Goal: Transaction & Acquisition: Purchase product/service

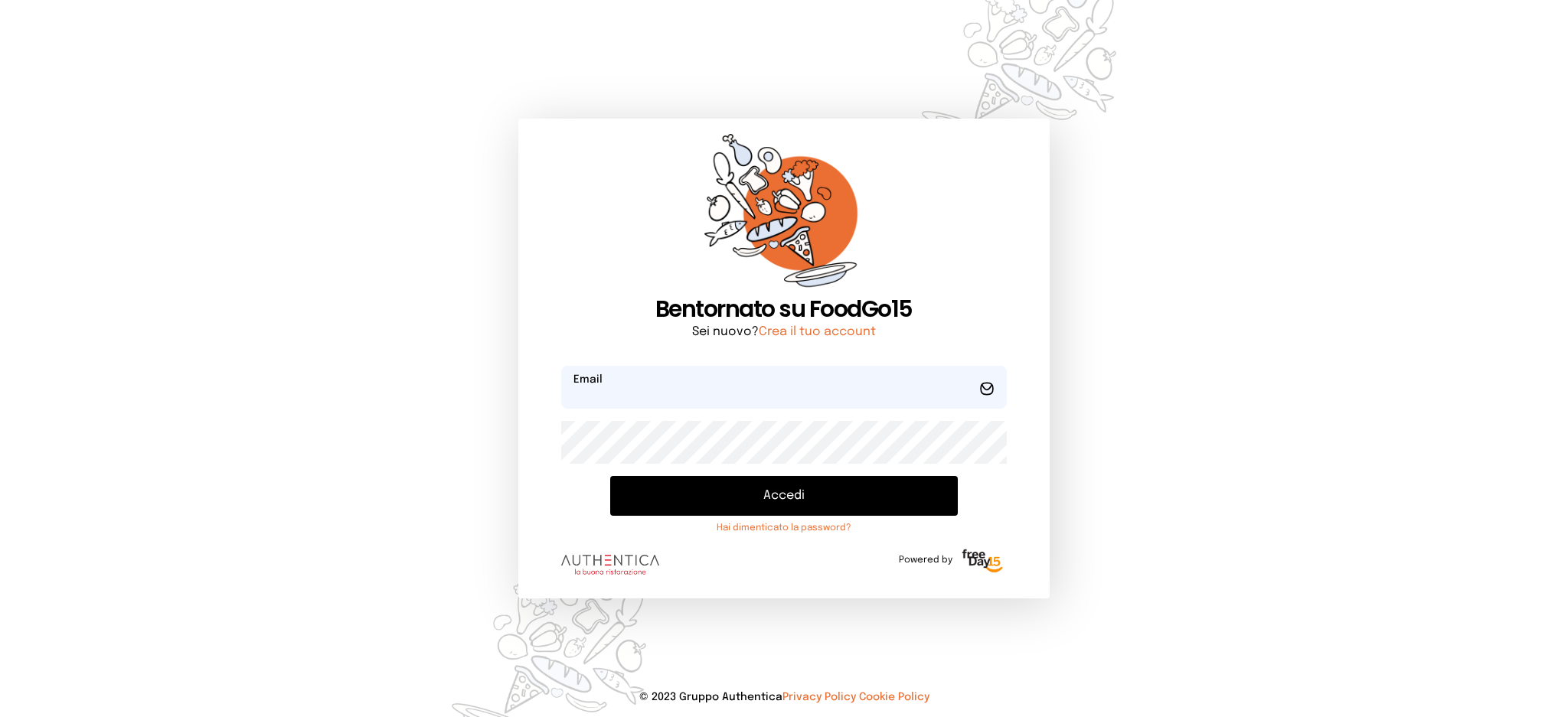
type input "**********"
click at [673, 483] on button "Accedi" at bounding box center [784, 496] width 347 height 40
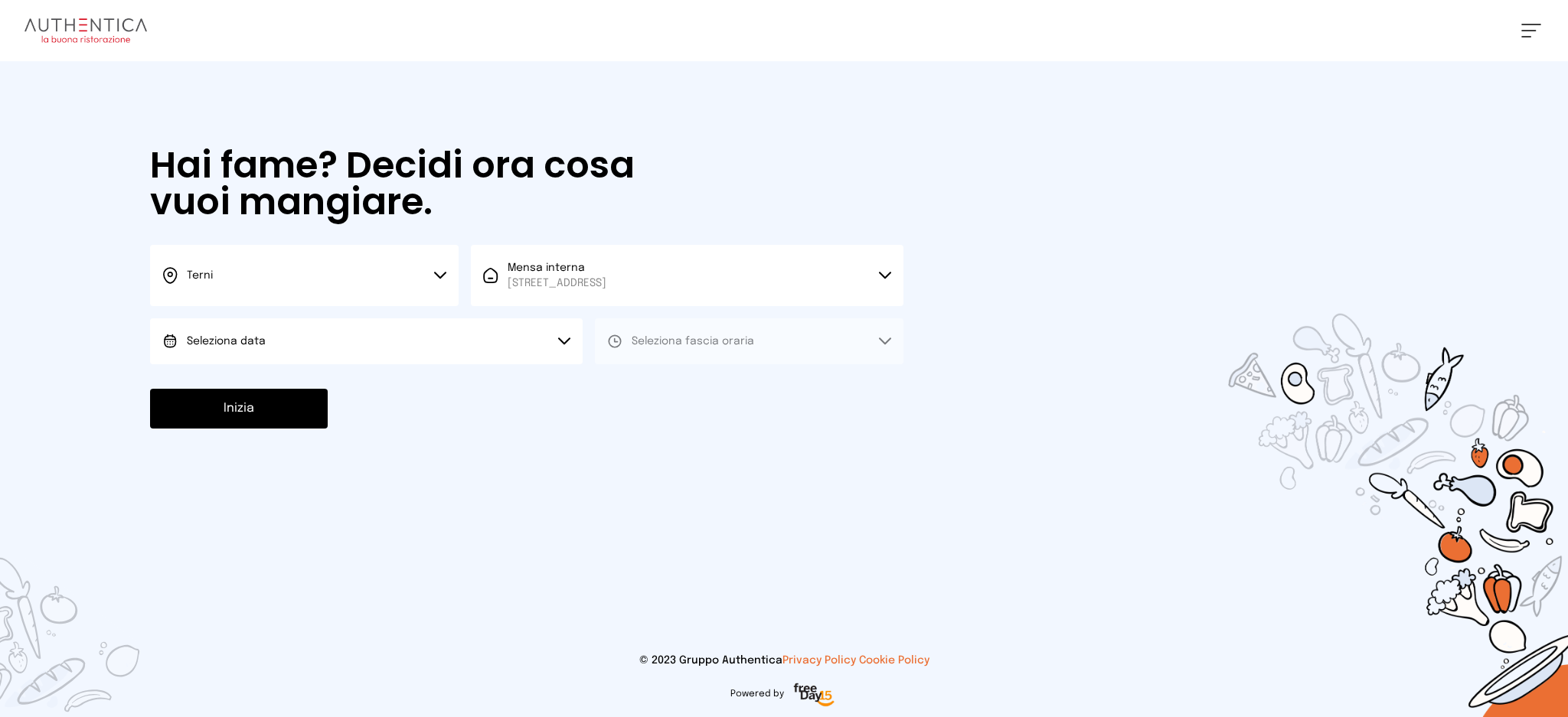
click at [375, 339] on button "Seleziona data" at bounding box center [366, 341] width 432 height 46
click at [393, 395] on li "[DATE], [DATE]" at bounding box center [366, 384] width 432 height 40
click at [690, 349] on button "Seleziona fascia oraria" at bounding box center [749, 341] width 308 height 46
click at [699, 376] on li "Pranzo" at bounding box center [749, 384] width 308 height 40
click at [318, 400] on button "Inizia" at bounding box center [239, 409] width 178 height 40
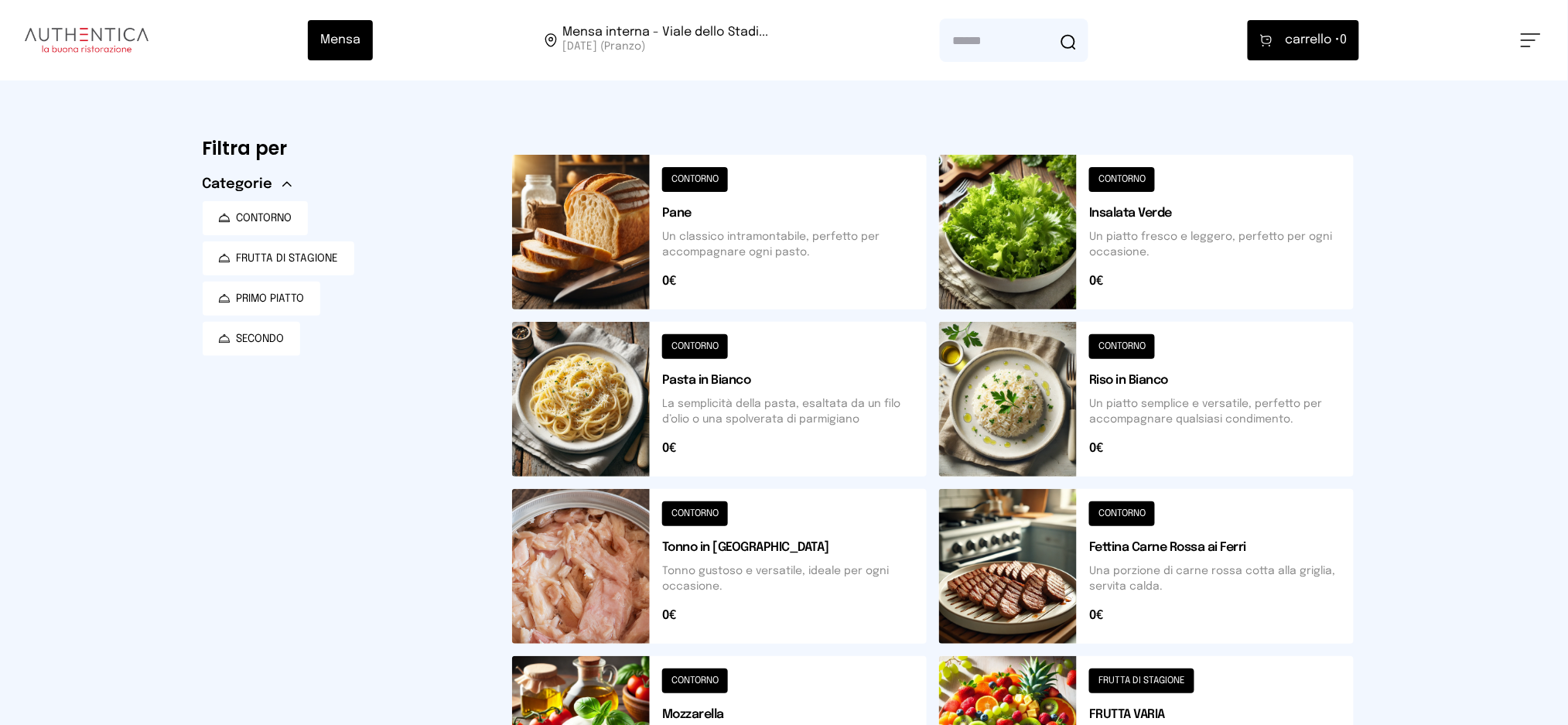
click at [1191, 390] on button at bounding box center [1146, 399] width 415 height 154
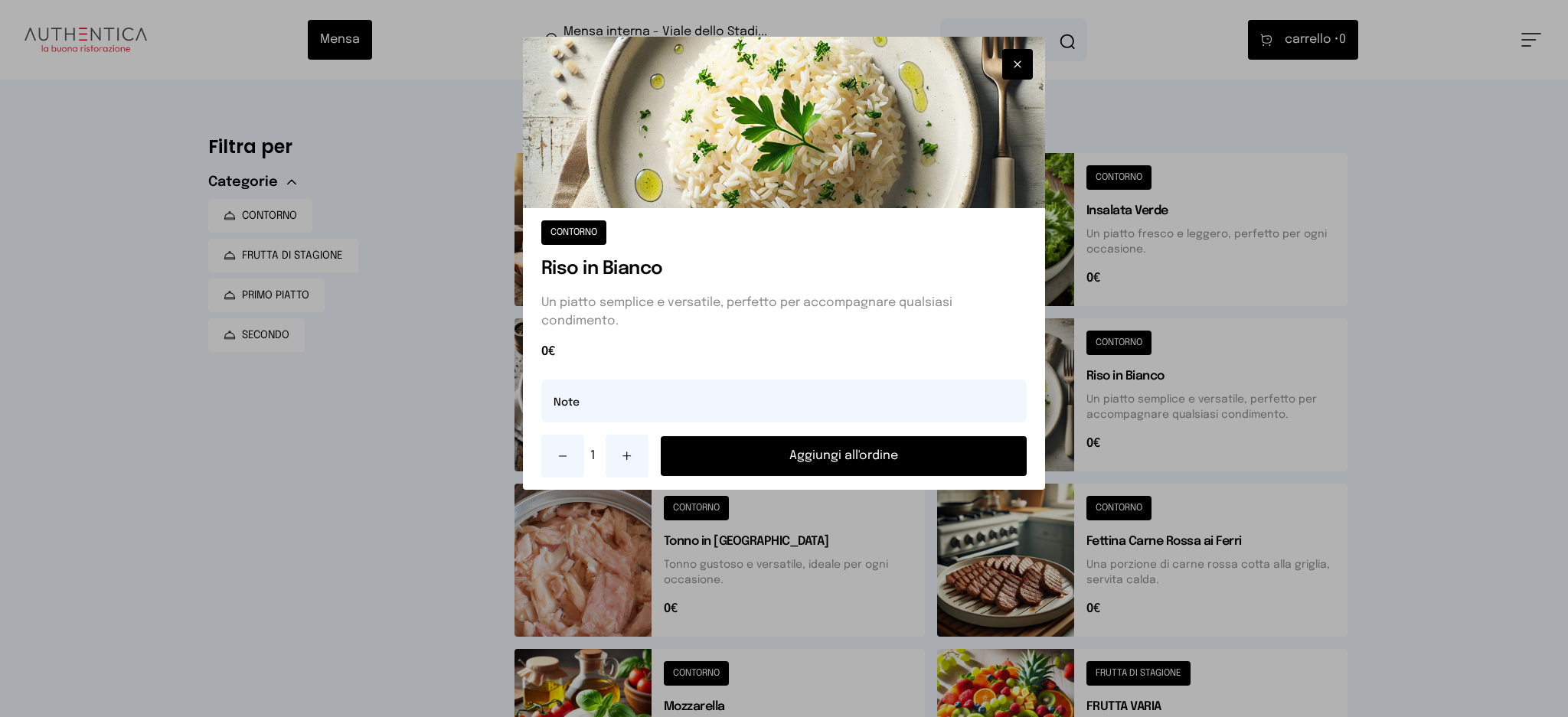
click at [911, 448] on button "Aggiungi all'ordine" at bounding box center [844, 456] width 367 height 40
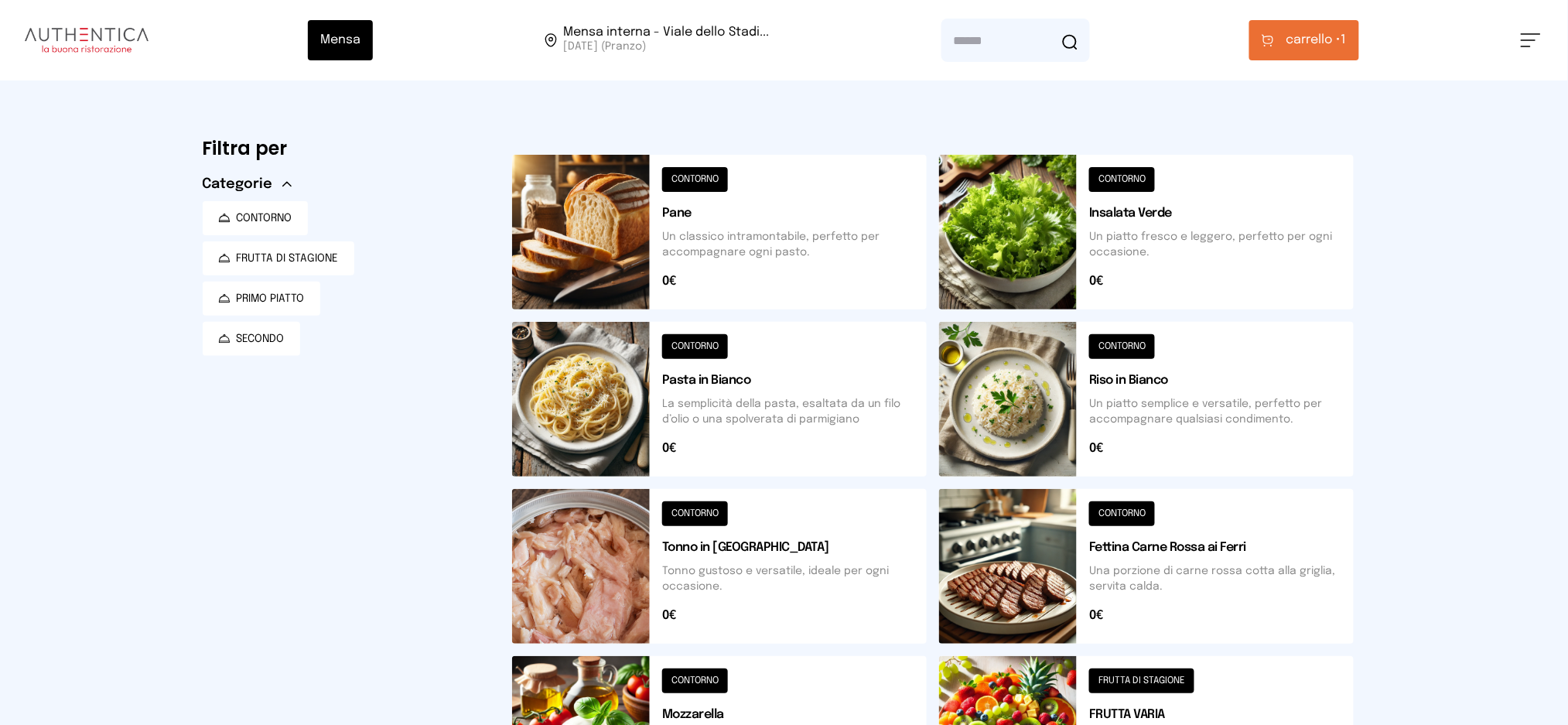
click at [1302, 37] on span "carrello •" at bounding box center [1314, 40] width 55 height 18
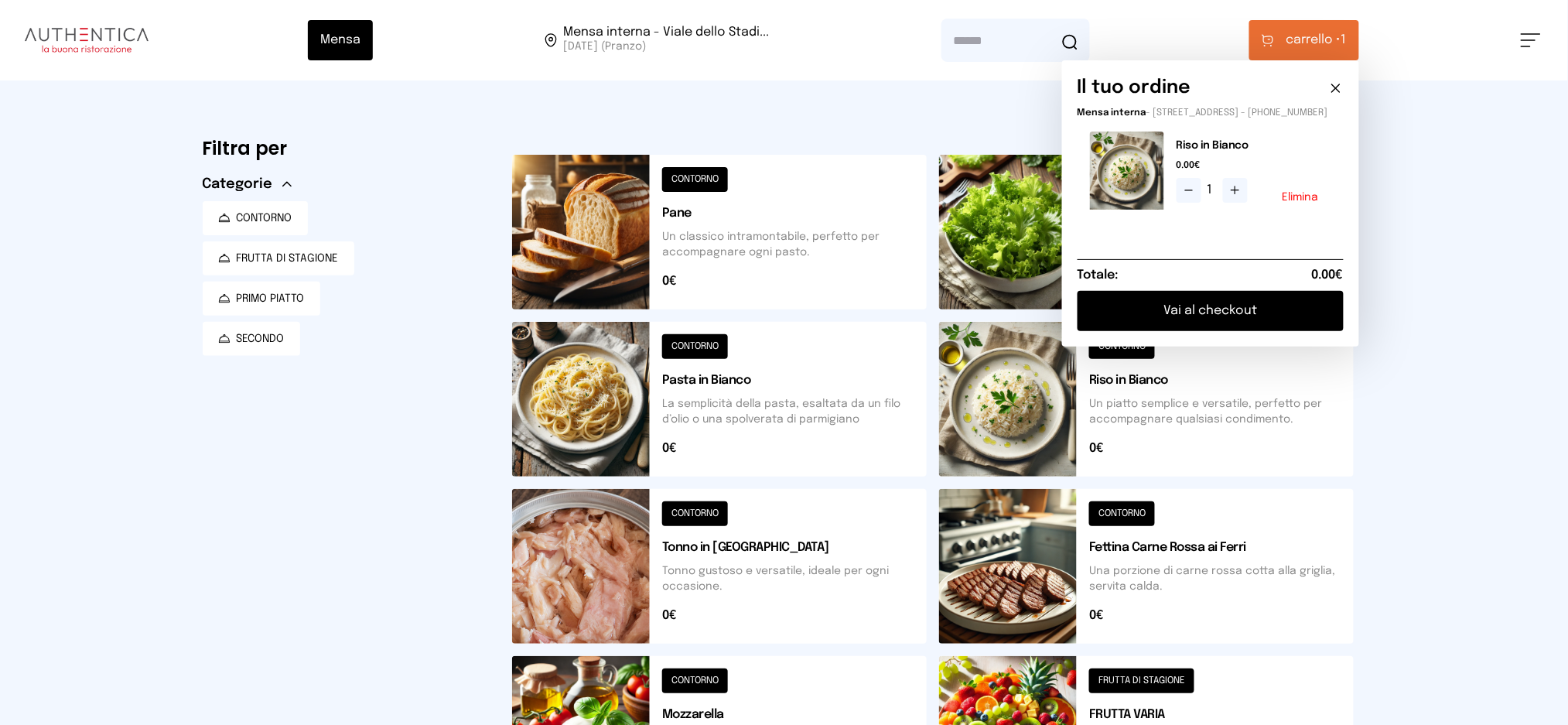
click at [1205, 321] on button "Vai al checkout" at bounding box center [1210, 311] width 266 height 40
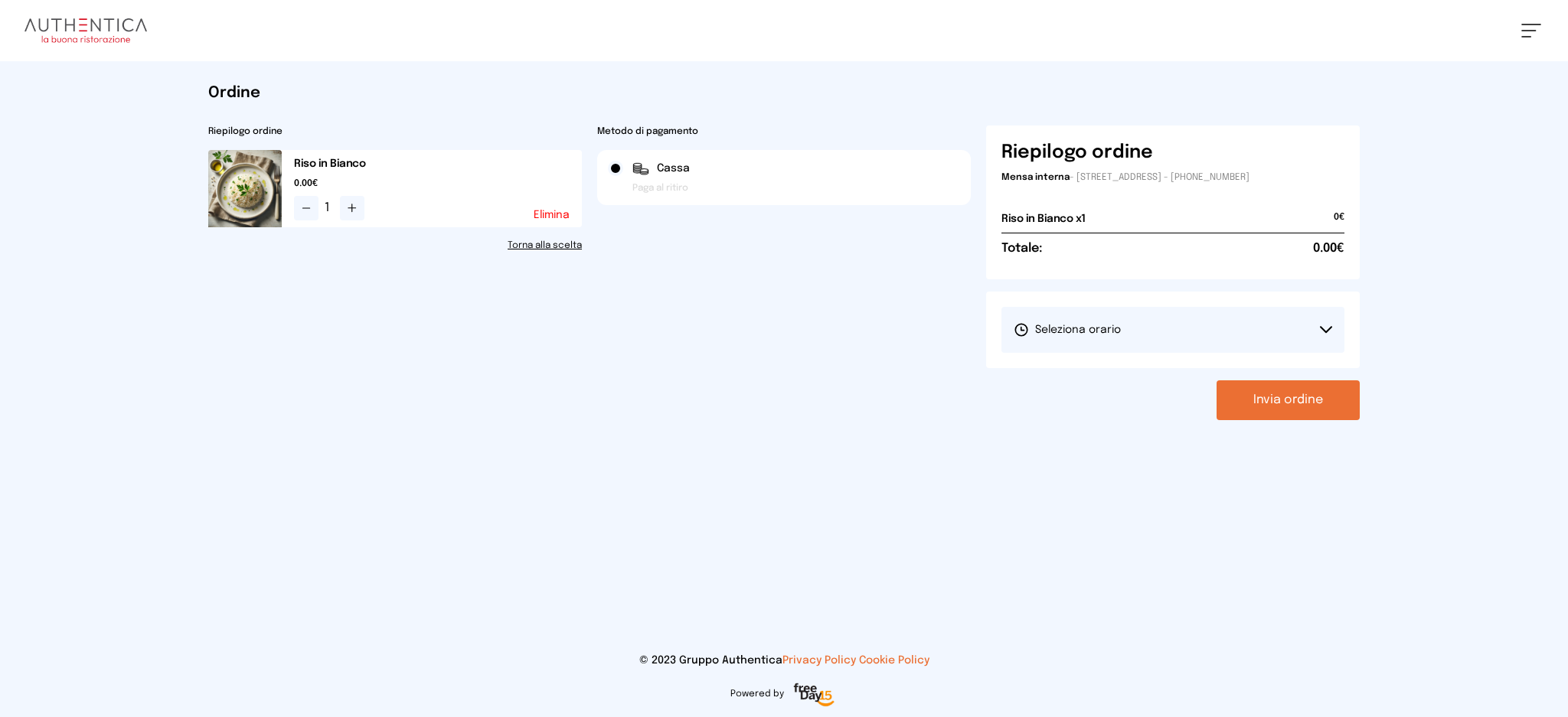
click at [1248, 325] on button "Seleziona orario" at bounding box center [1173, 330] width 343 height 46
click at [1223, 354] on li "1° Turno (13:00 - 15:00)" at bounding box center [1173, 373] width 343 height 40
click at [528, 240] on link "Torna alla scelta" at bounding box center [396, 246] width 374 height 13
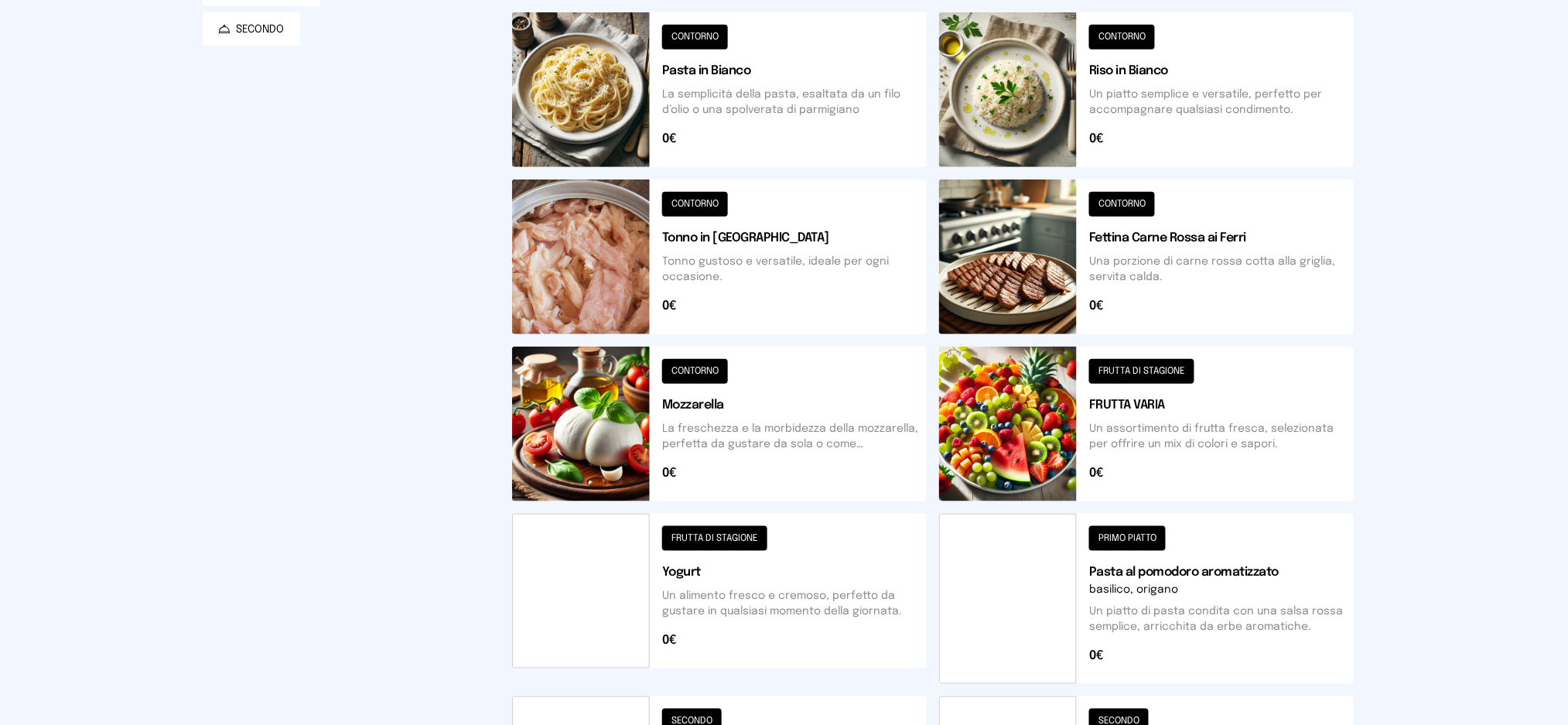
scroll to position [541, 0]
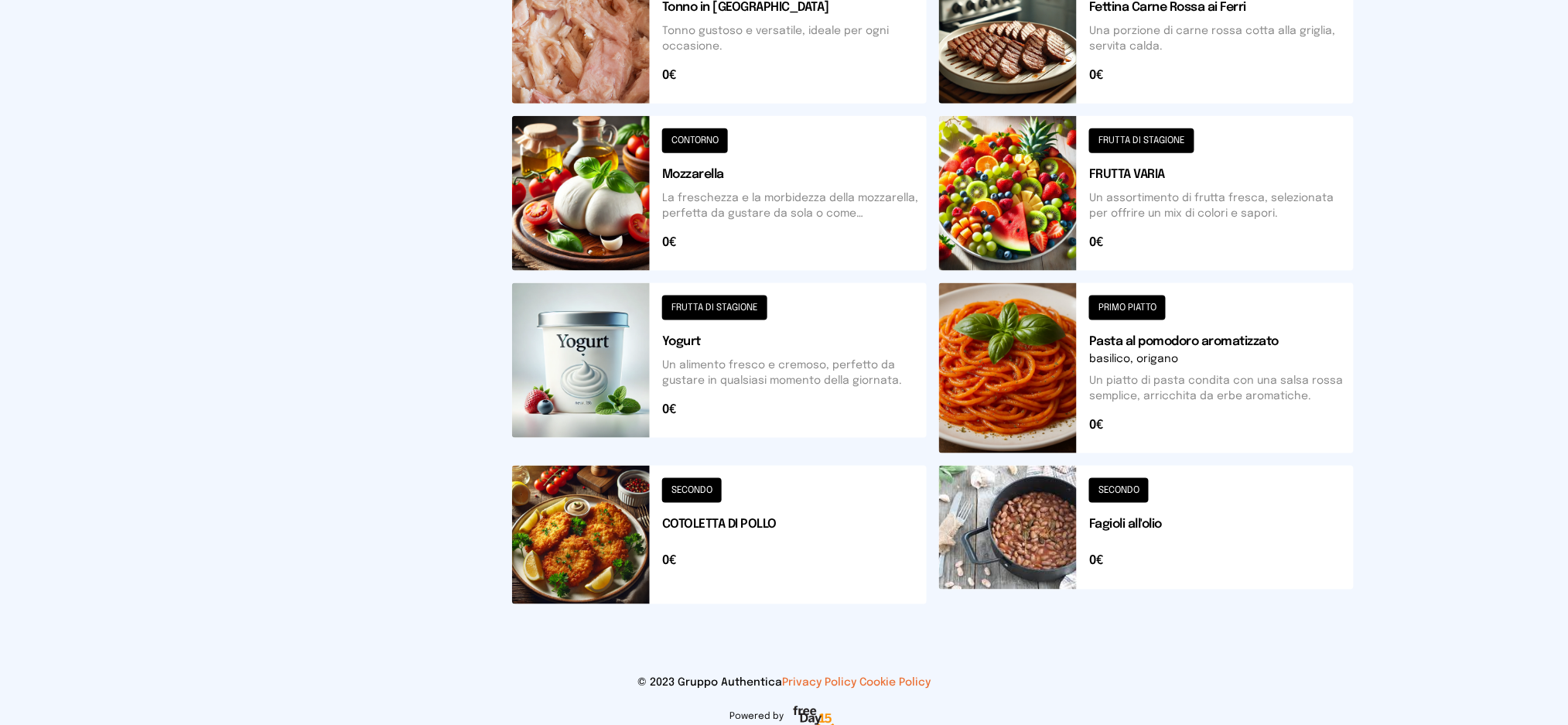
click at [603, 548] on button at bounding box center [719, 535] width 415 height 138
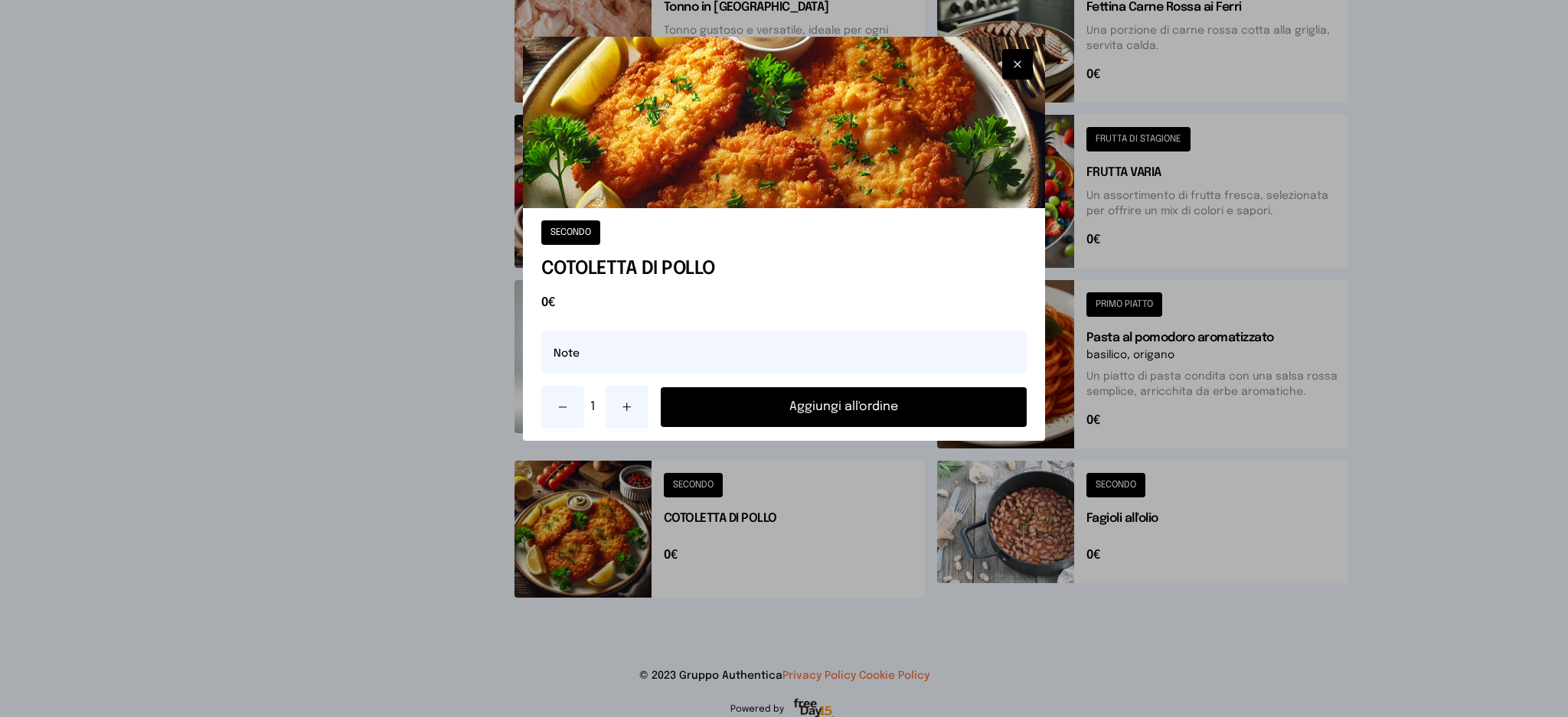
click at [730, 408] on button "Aggiungi all'ordine" at bounding box center [844, 407] width 367 height 40
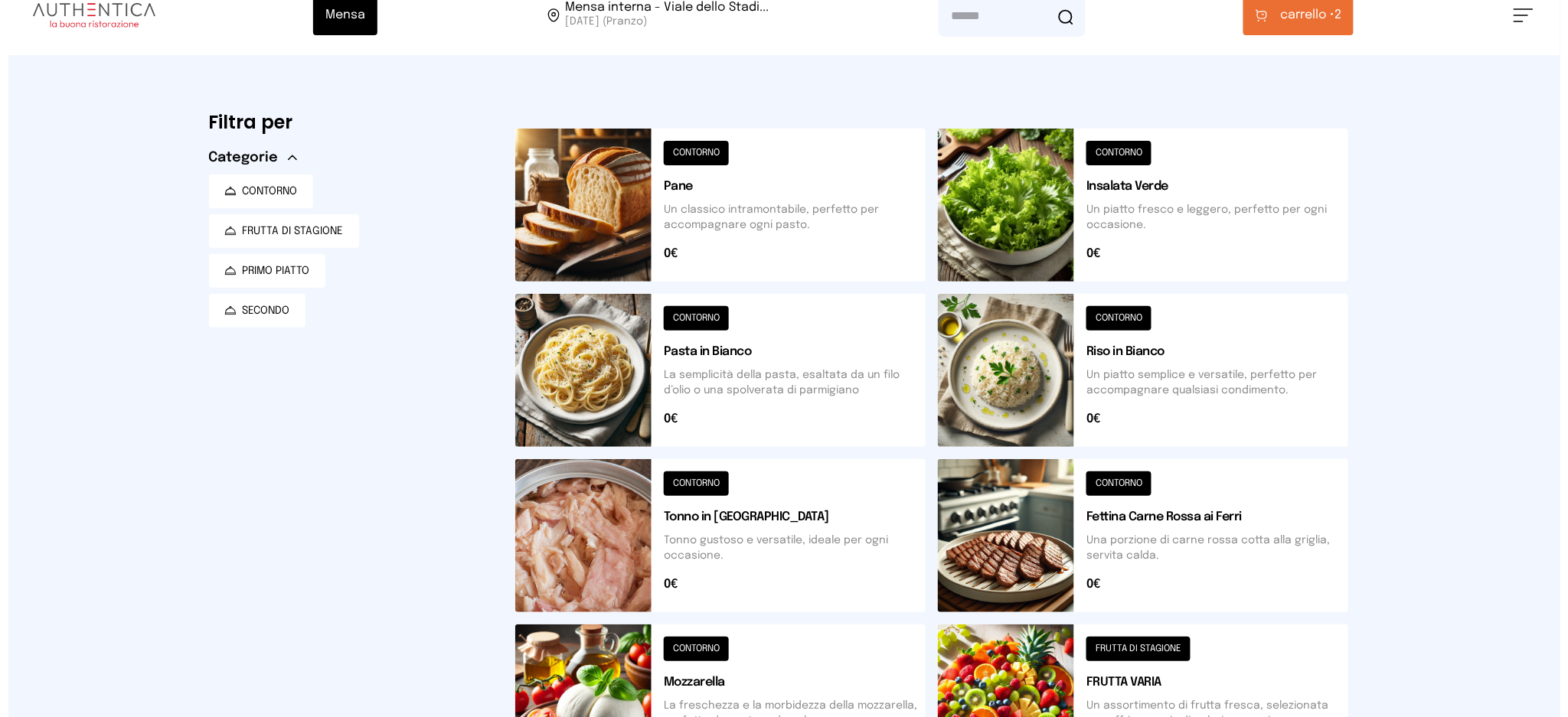
scroll to position [0, 0]
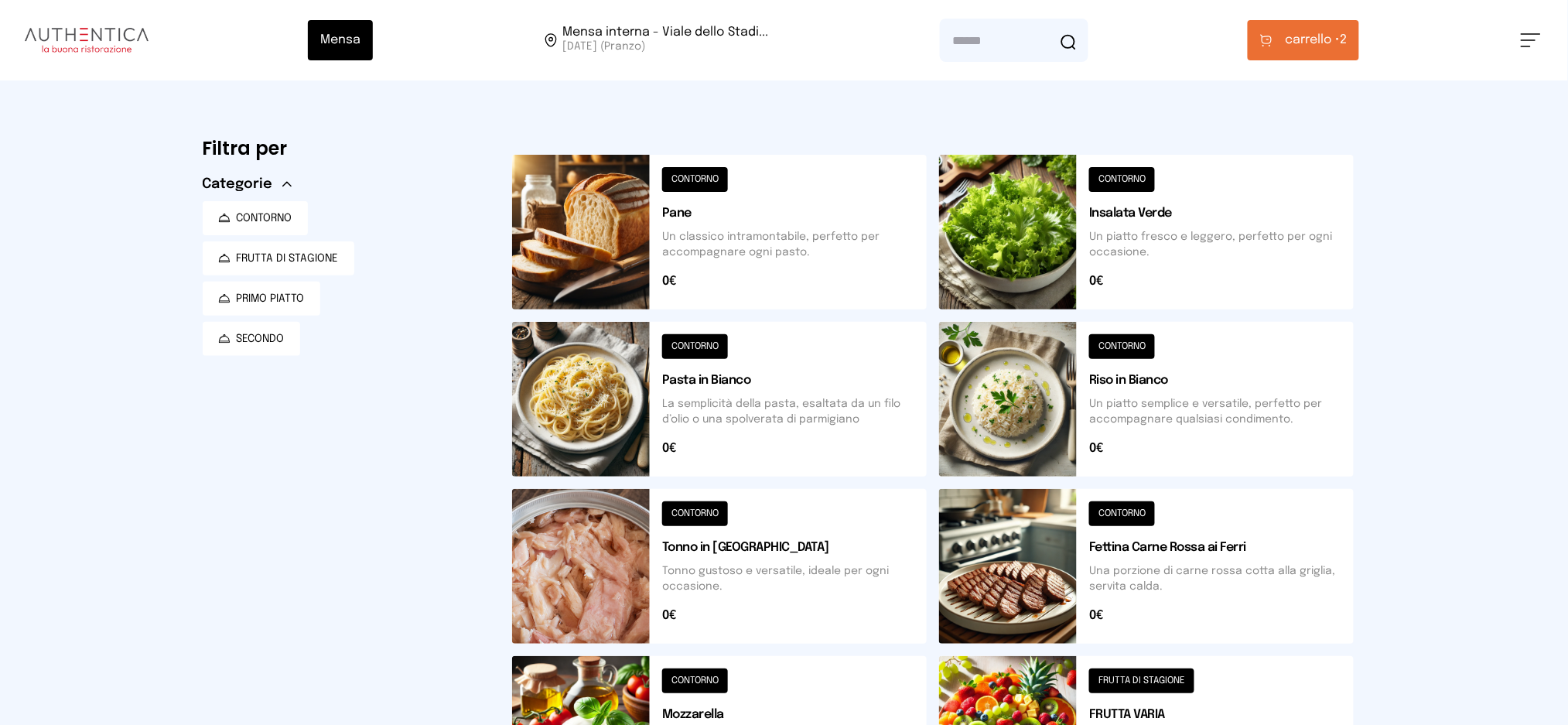
click at [1287, 37] on span "carrello •" at bounding box center [1313, 40] width 55 height 18
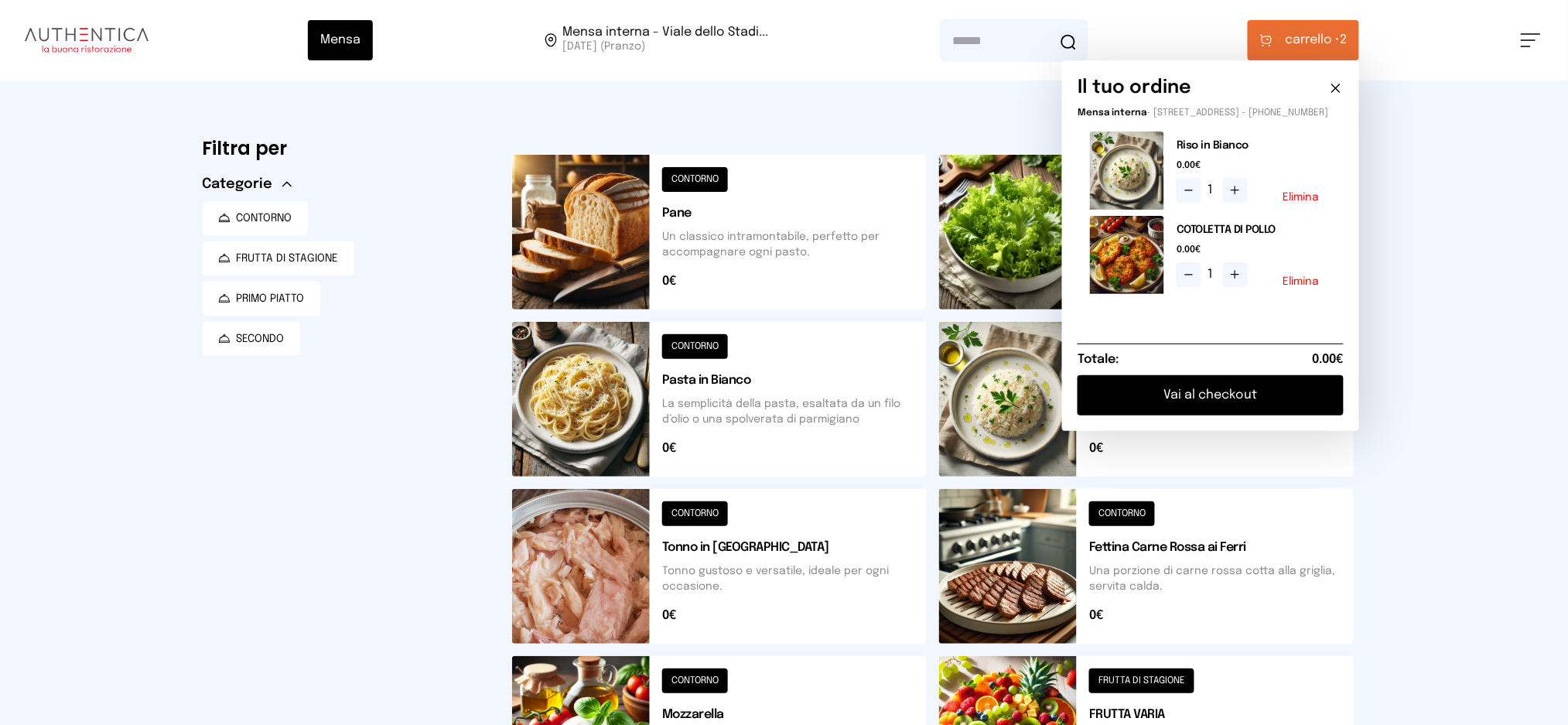
click at [1291, 203] on button "Elimina" at bounding box center [1301, 197] width 36 height 11
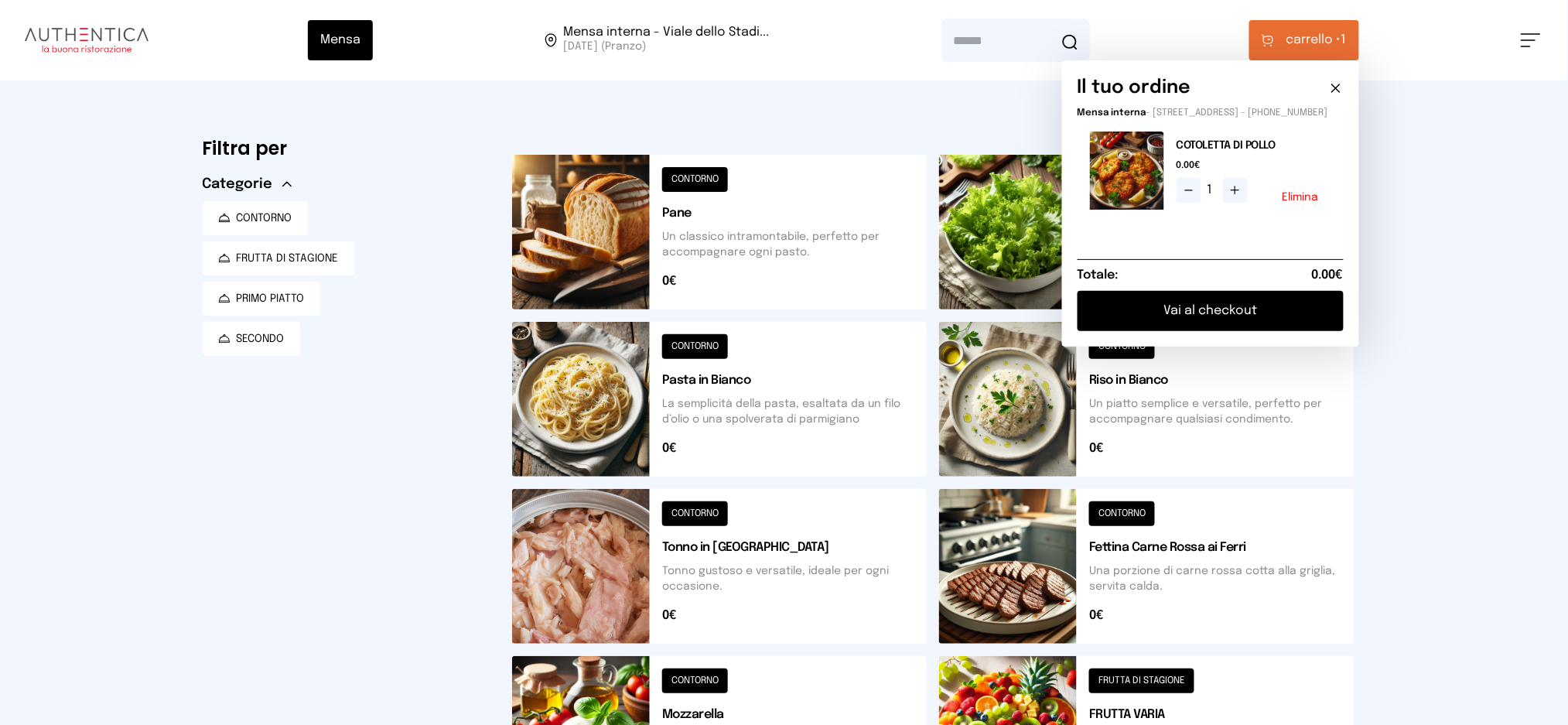
click at [695, 402] on button at bounding box center [719, 399] width 415 height 154
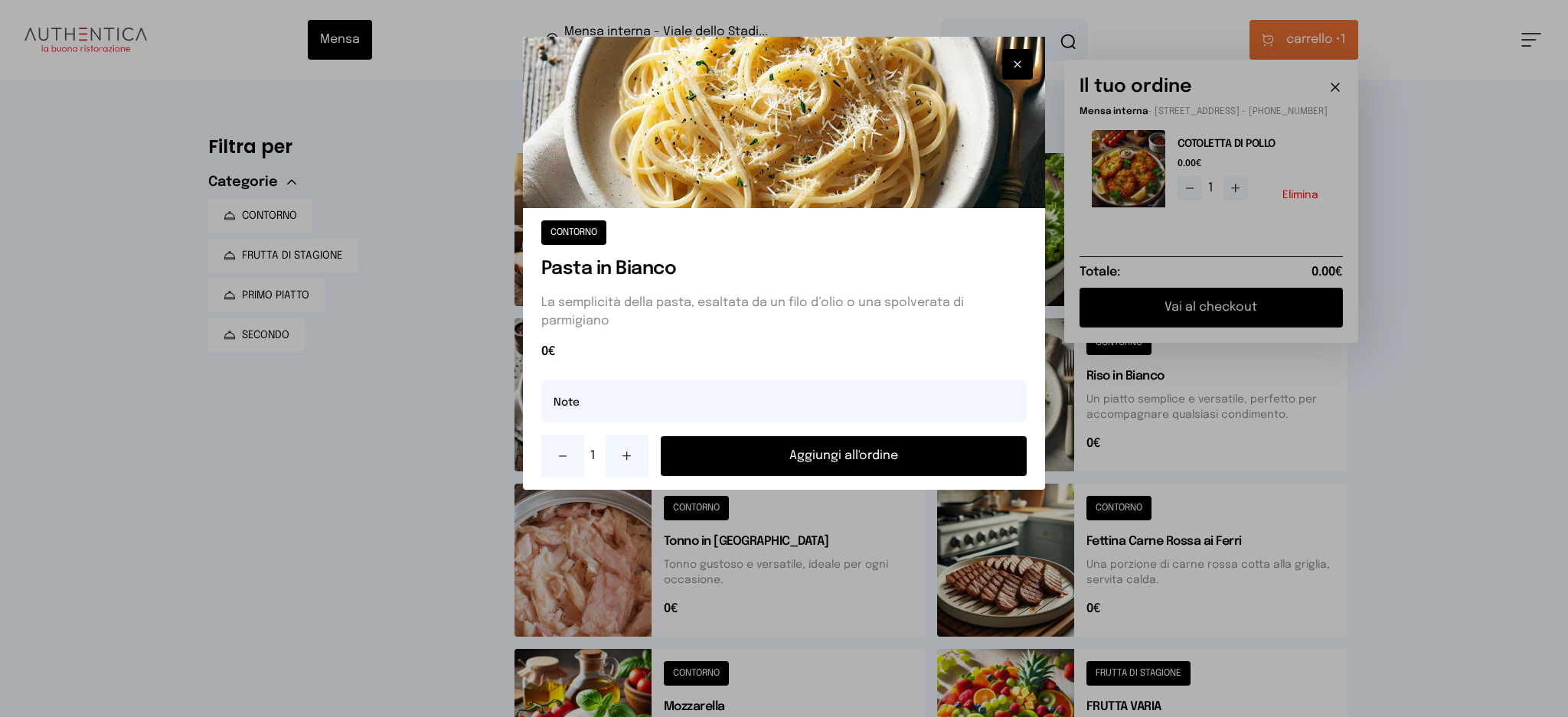
click at [821, 449] on button "Aggiungi all'ordine" at bounding box center [844, 456] width 367 height 40
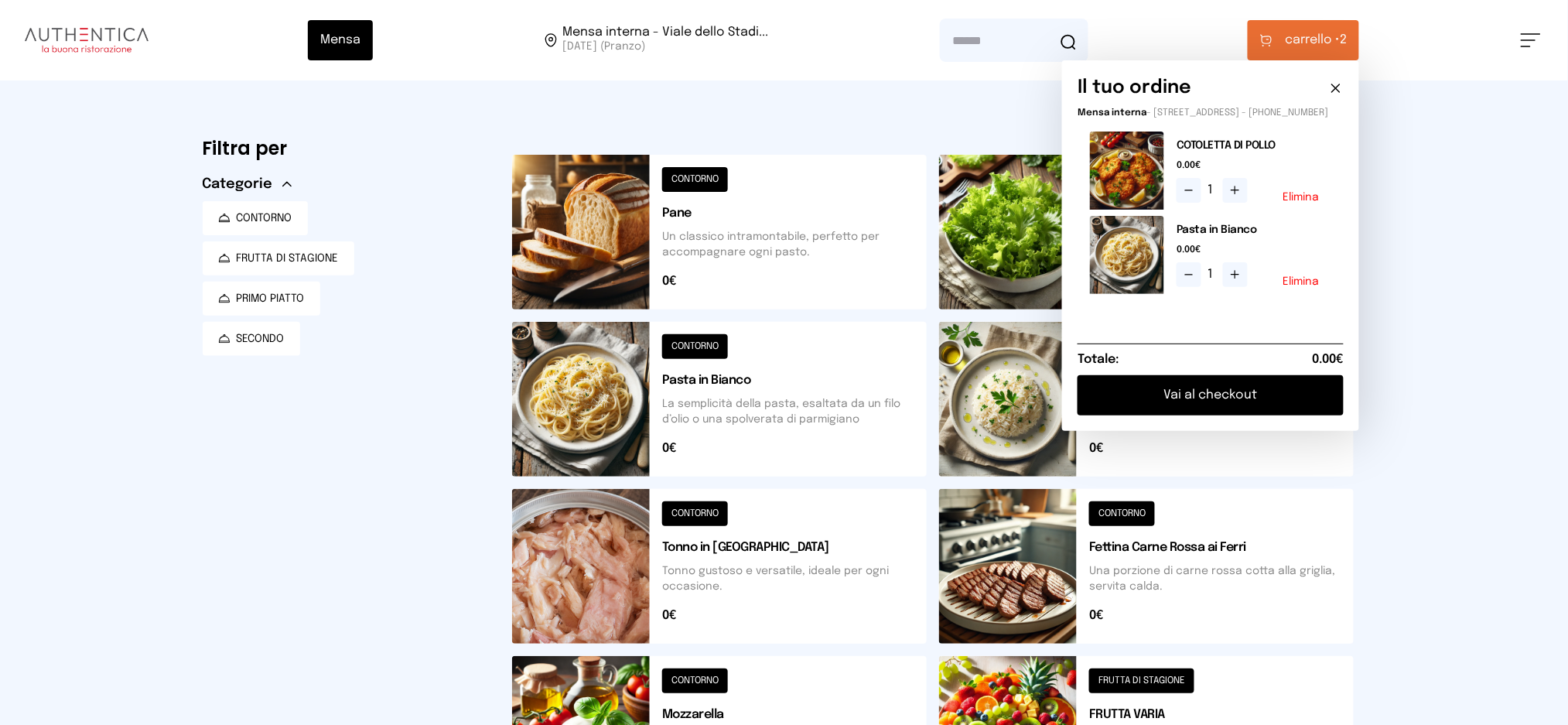
click at [1295, 203] on button "Elimina" at bounding box center [1301, 197] width 36 height 11
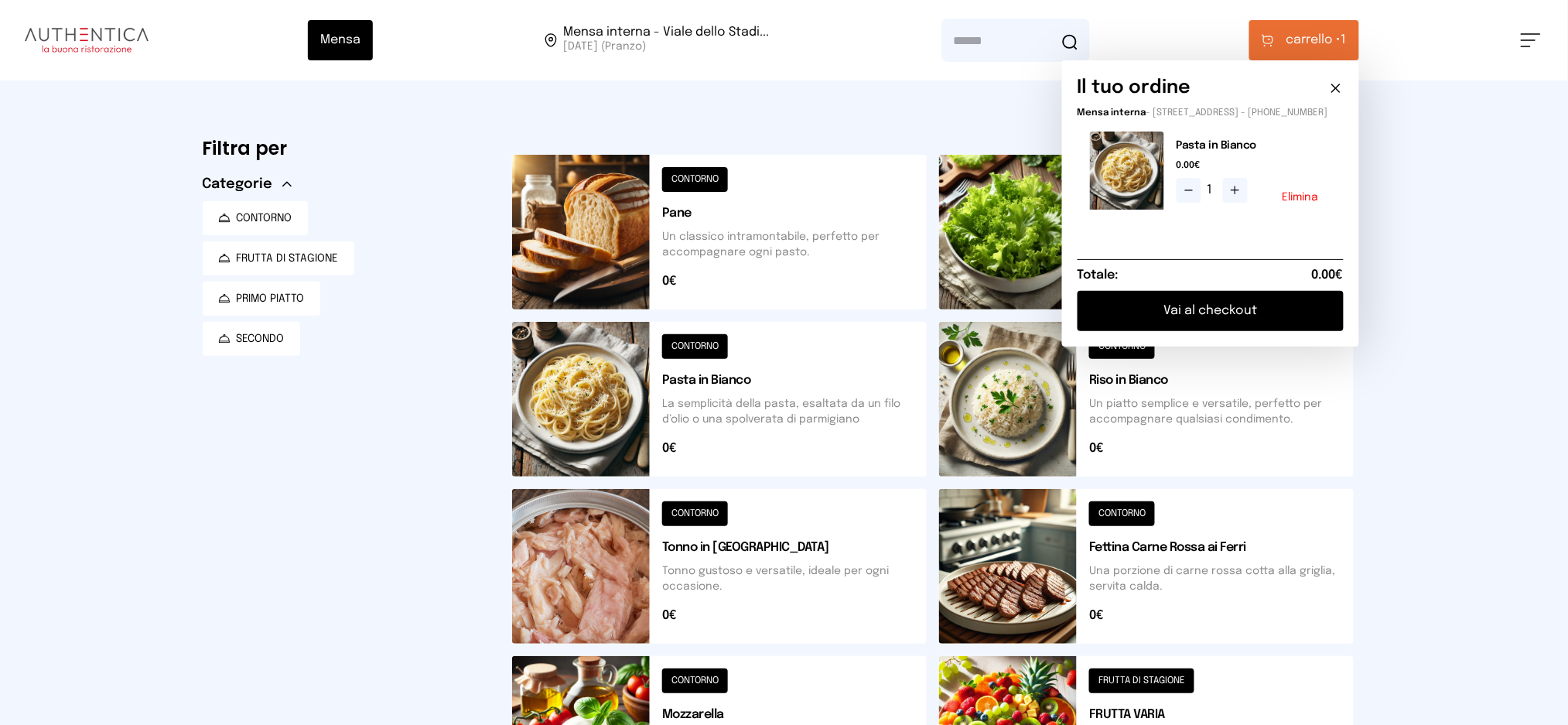
click at [1310, 203] on button "Elimina" at bounding box center [1301, 197] width 36 height 11
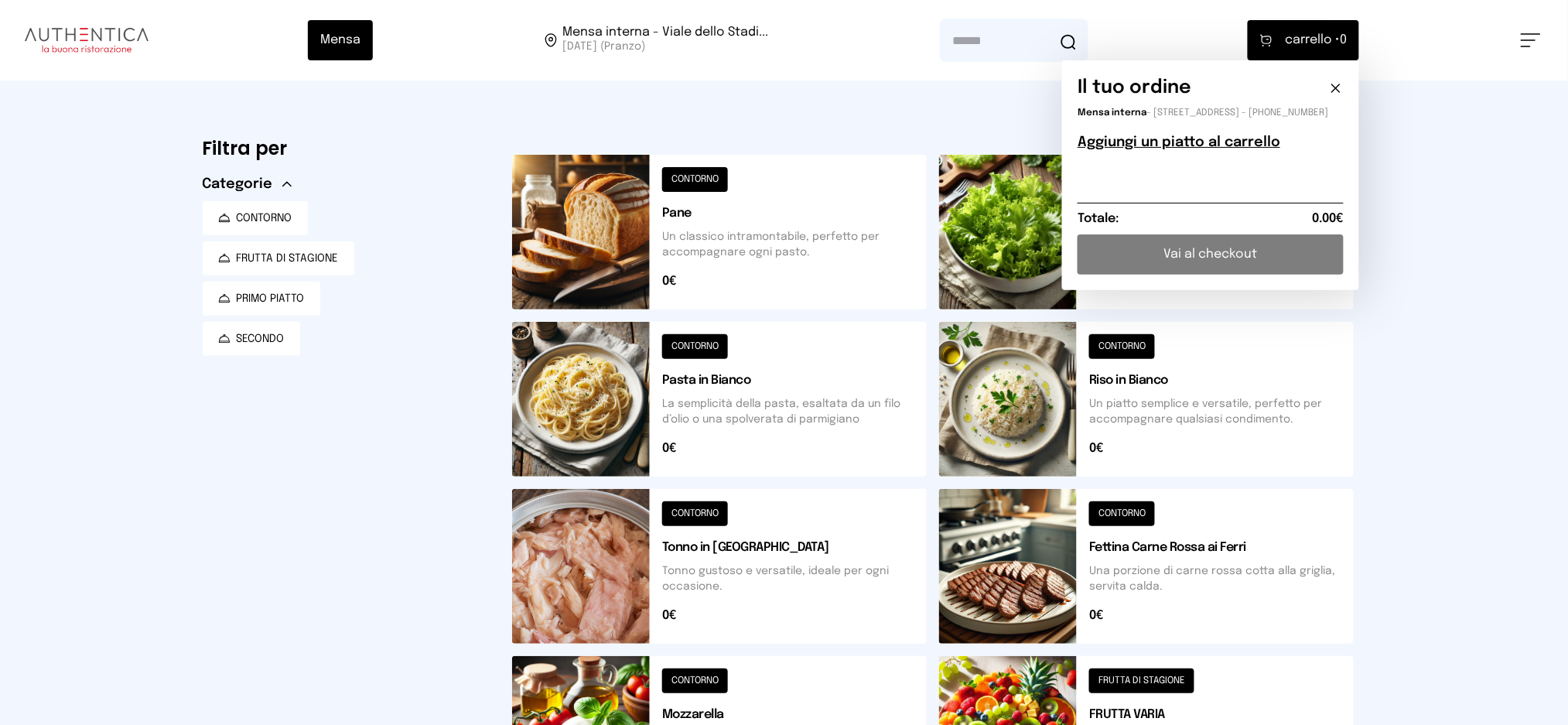
click at [1017, 409] on button at bounding box center [1146, 399] width 415 height 154
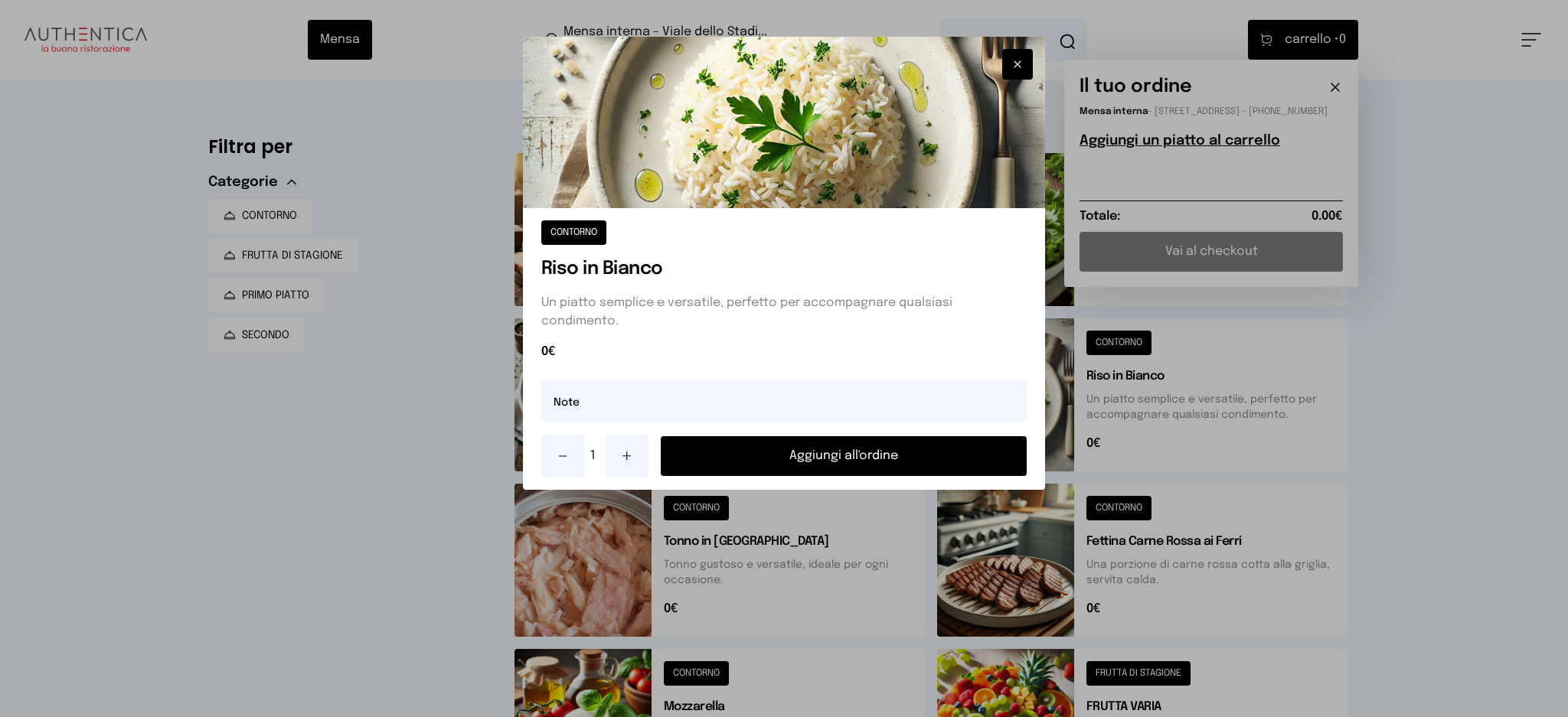
click at [874, 447] on button "Aggiungi all'ordine" at bounding box center [844, 456] width 367 height 40
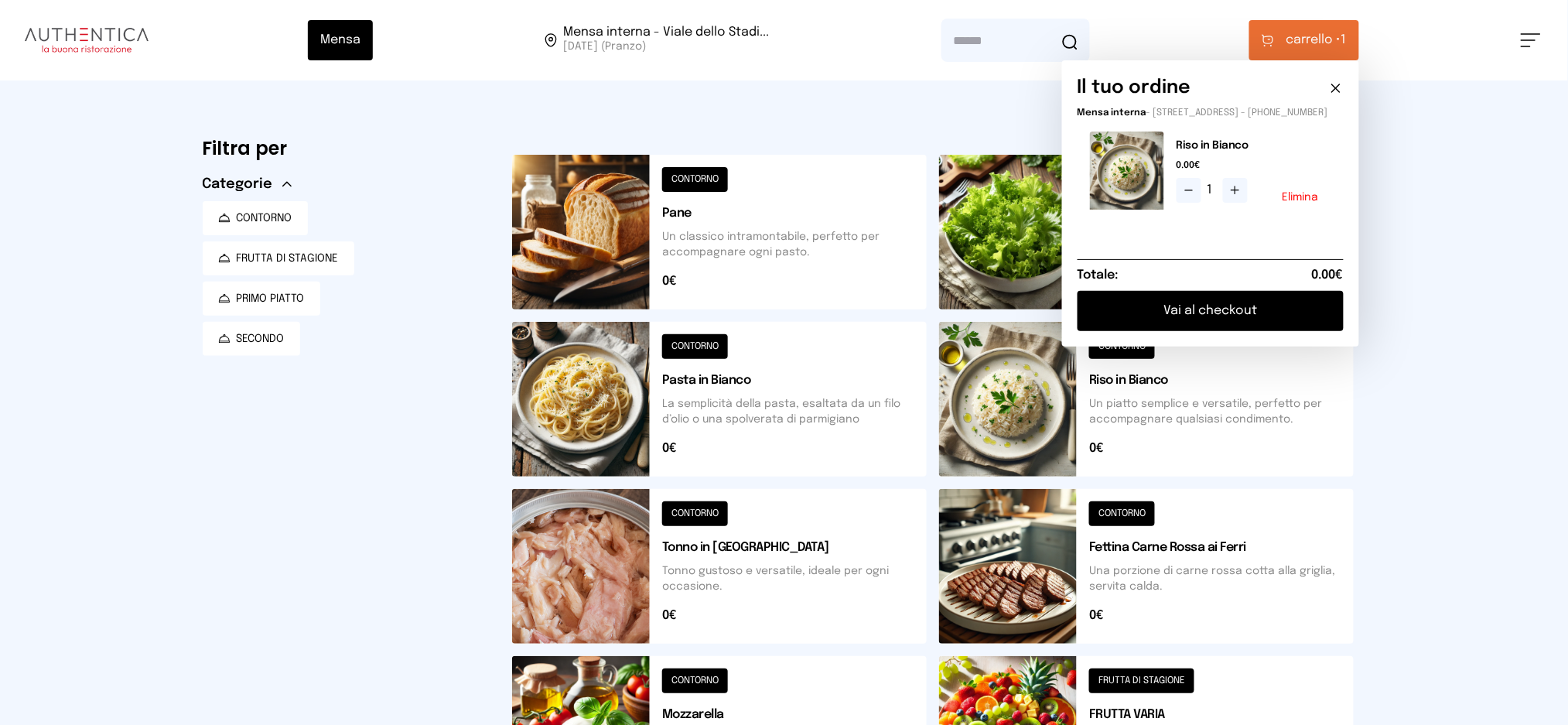
click at [1254, 328] on button "Vai al checkout" at bounding box center [1210, 311] width 266 height 40
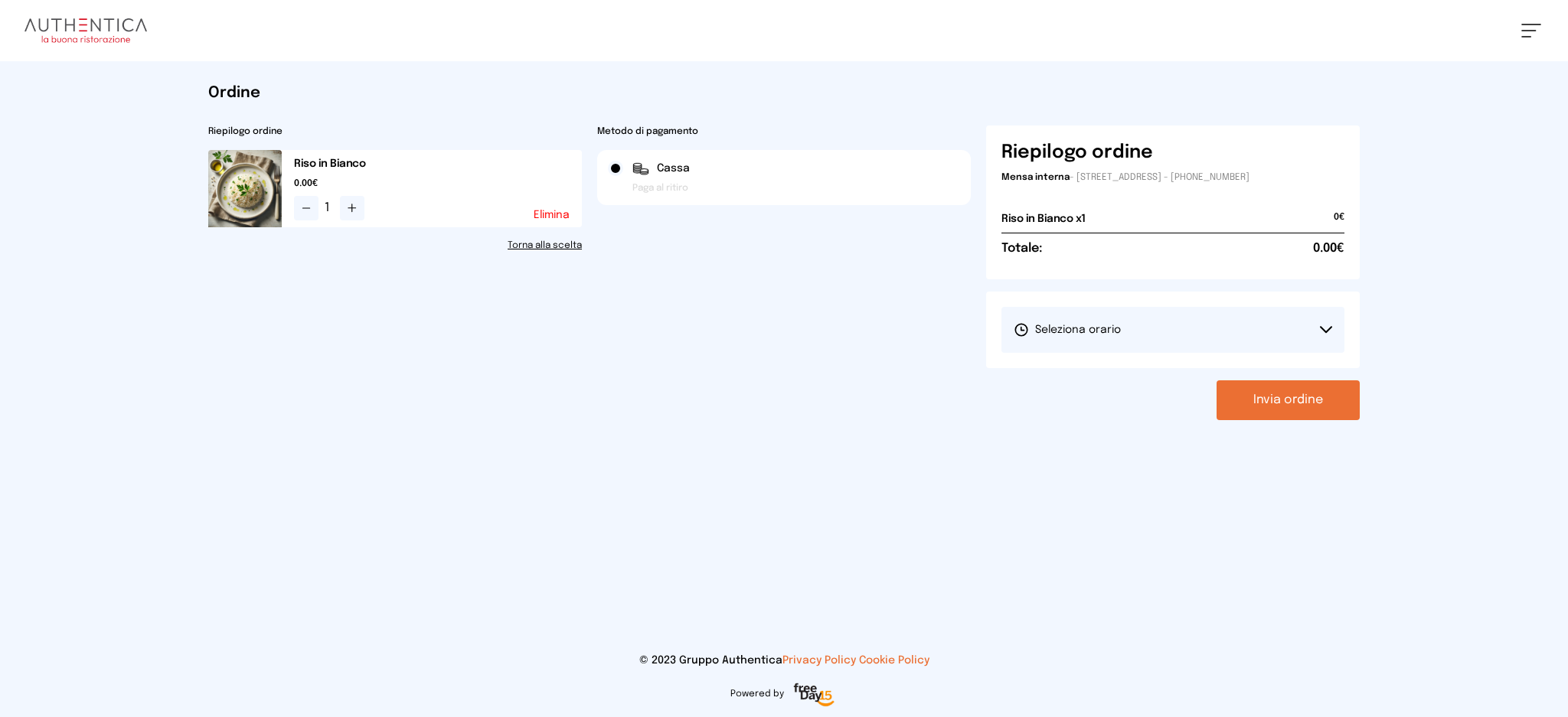
click at [1140, 324] on button "Seleziona orario" at bounding box center [1173, 330] width 343 height 46
click at [1129, 373] on li "1° Turno (13:00 - 15:00)" at bounding box center [1173, 373] width 343 height 40
click at [1228, 388] on button "Invia ordine" at bounding box center [1287, 400] width 143 height 40
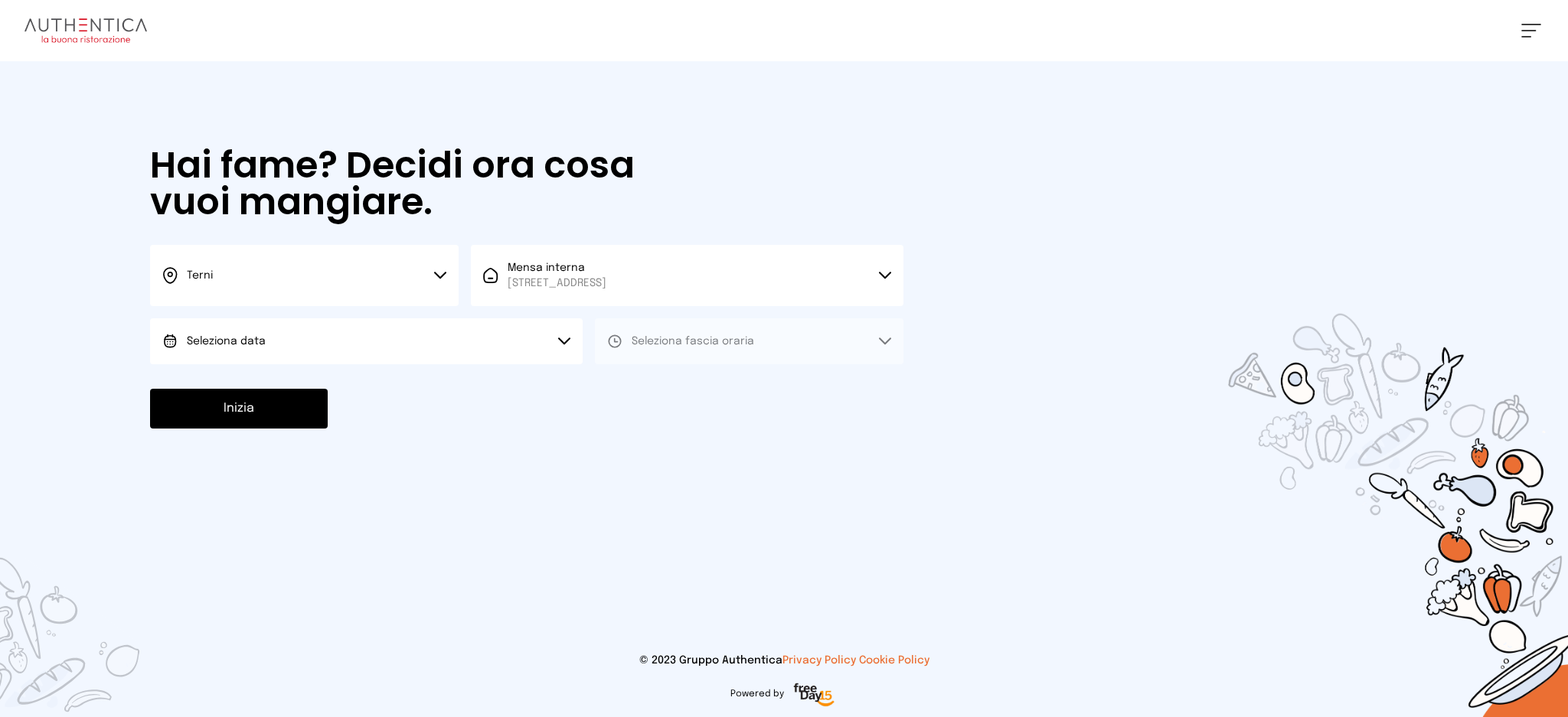
click at [467, 357] on button "Seleziona data" at bounding box center [366, 341] width 432 height 46
click at [468, 379] on li "[DATE], [DATE]" at bounding box center [366, 384] width 432 height 40
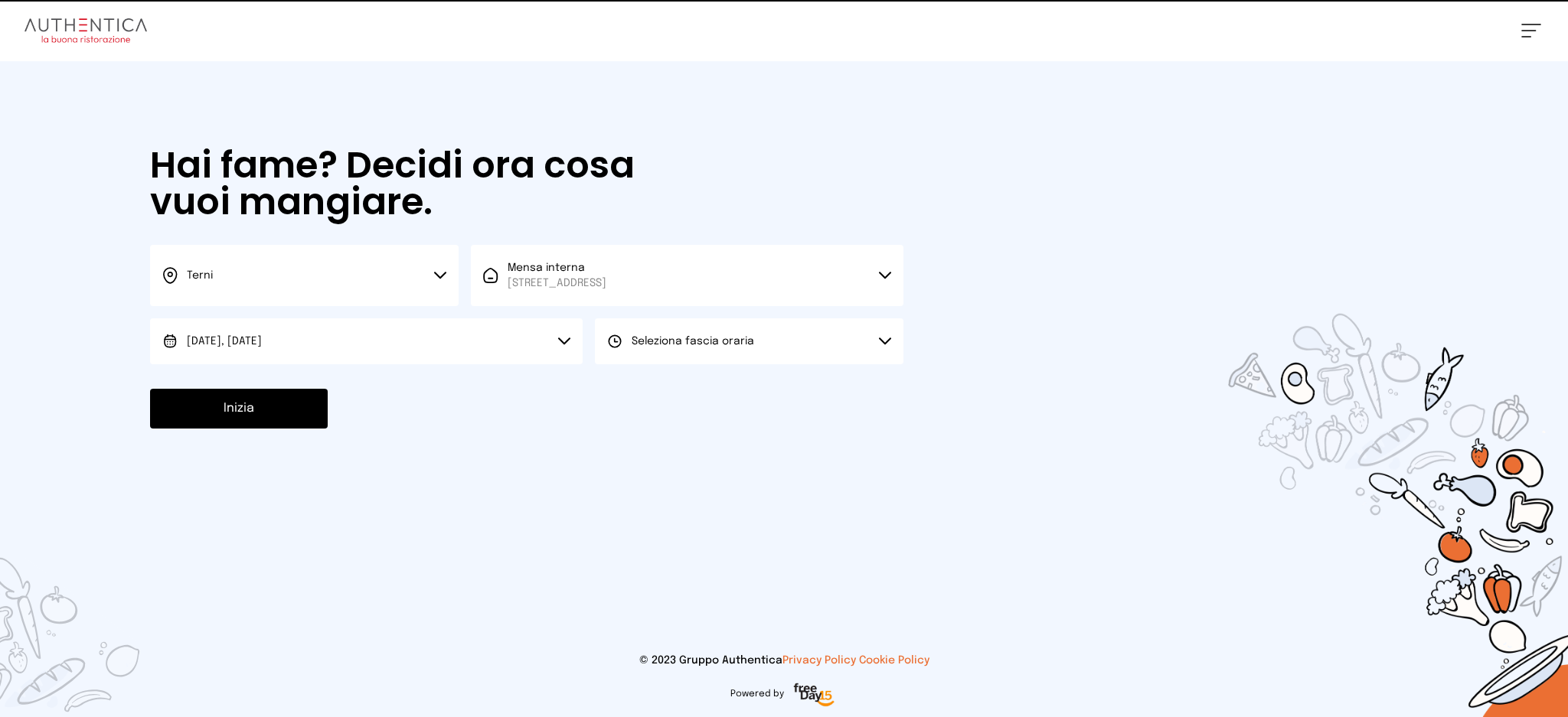
click at [667, 357] on button "Seleziona fascia oraria" at bounding box center [749, 341] width 308 height 46
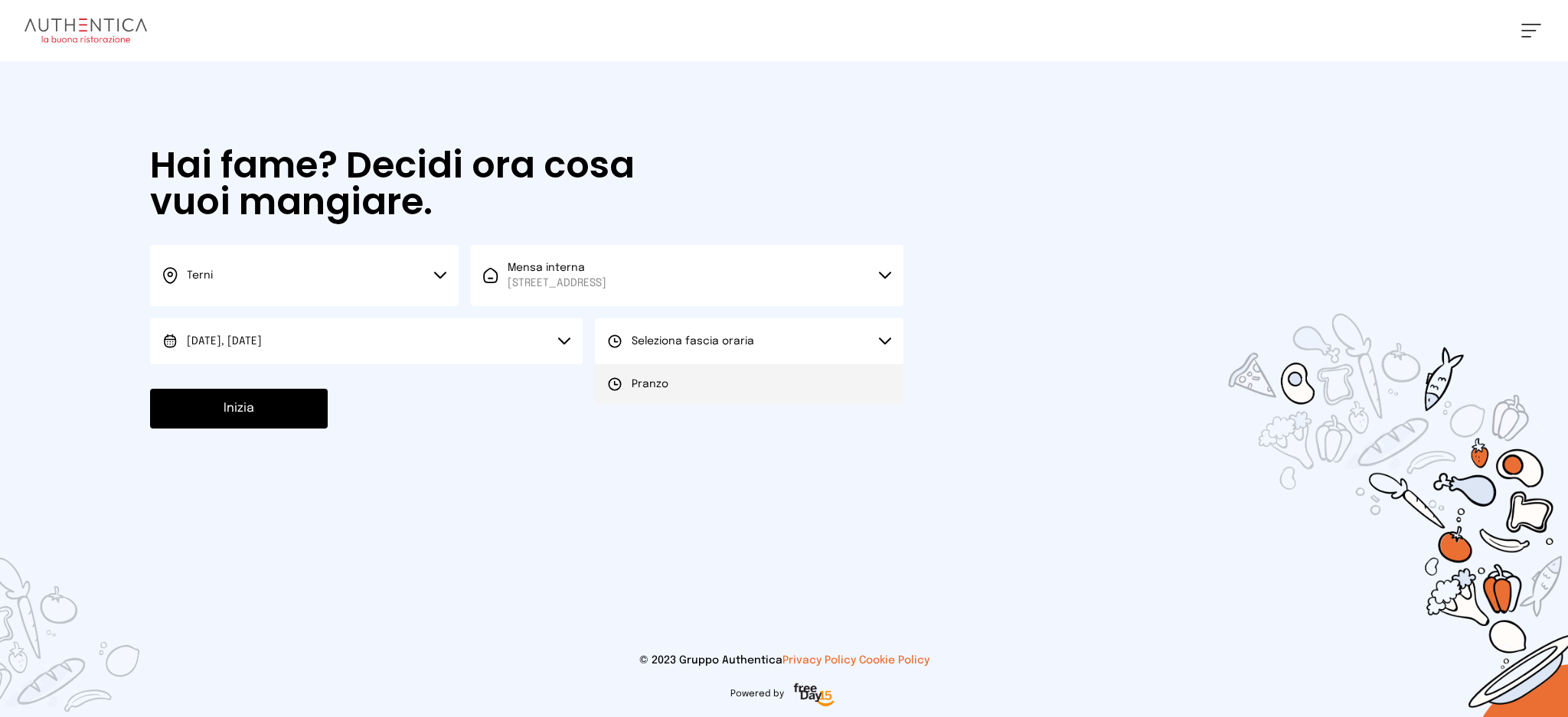
click at [669, 374] on li "Pranzo" at bounding box center [749, 384] width 308 height 40
click at [292, 415] on button "Inizia" at bounding box center [239, 409] width 178 height 40
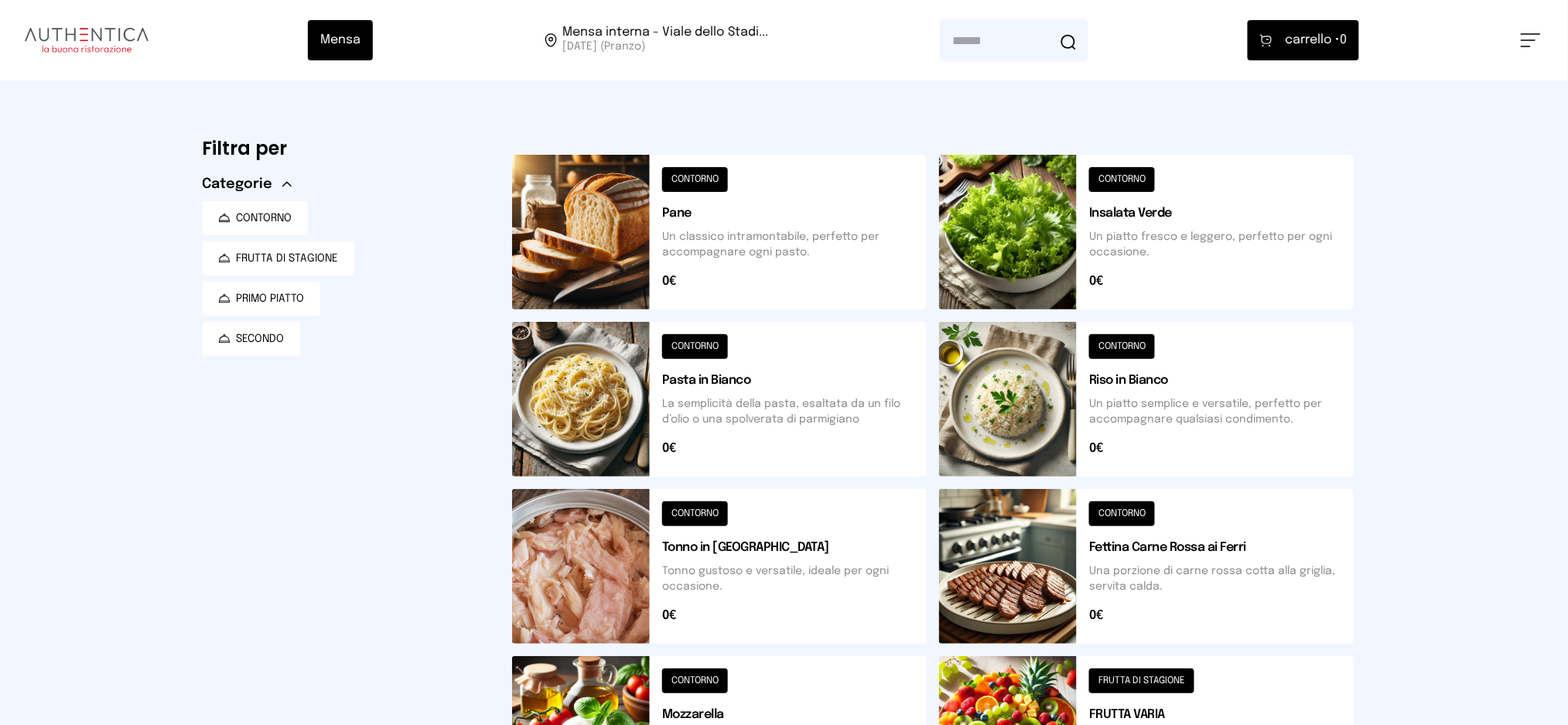
click at [1526, 39] on span at bounding box center [1529, 40] width 15 height 2
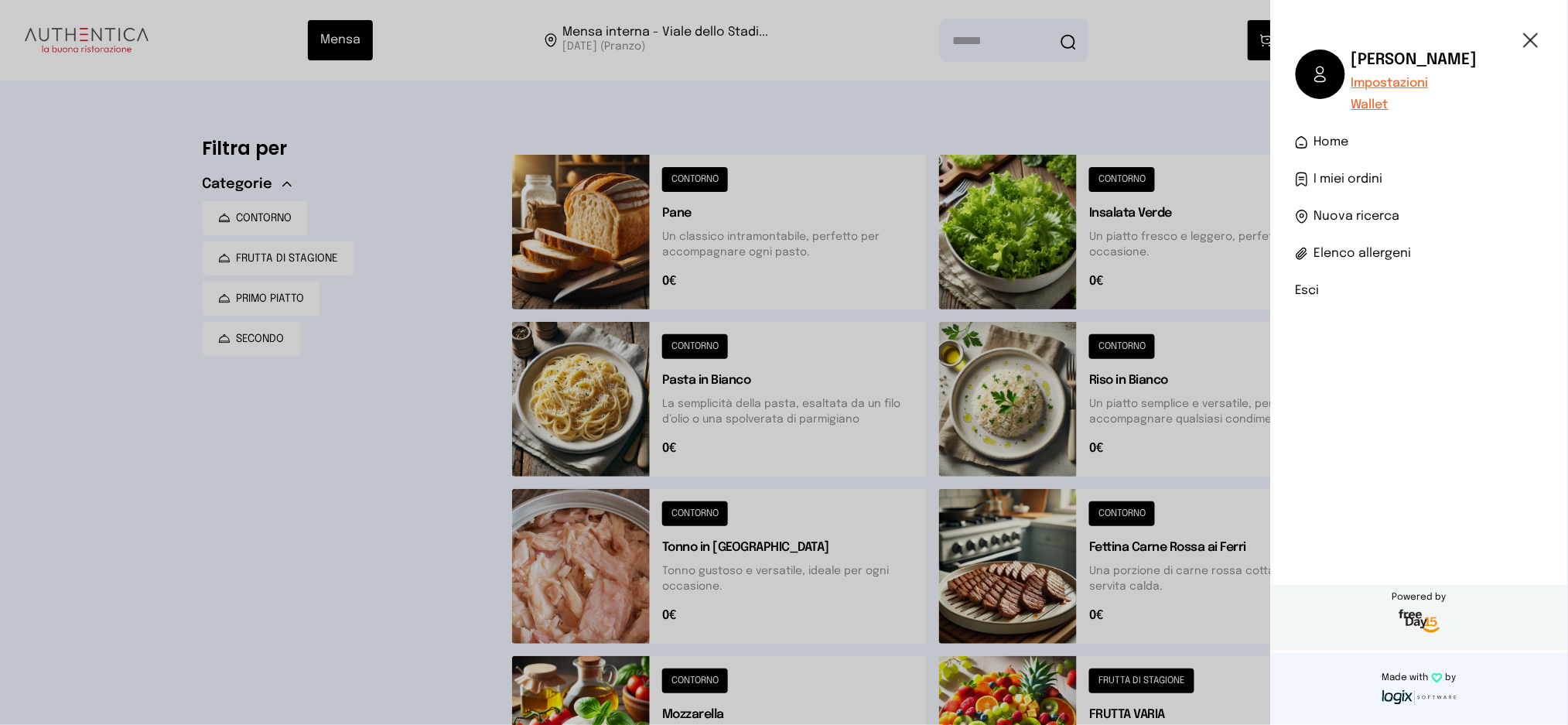
click at [1342, 174] on span "I miei ordini" at bounding box center [1349, 179] width 69 height 18
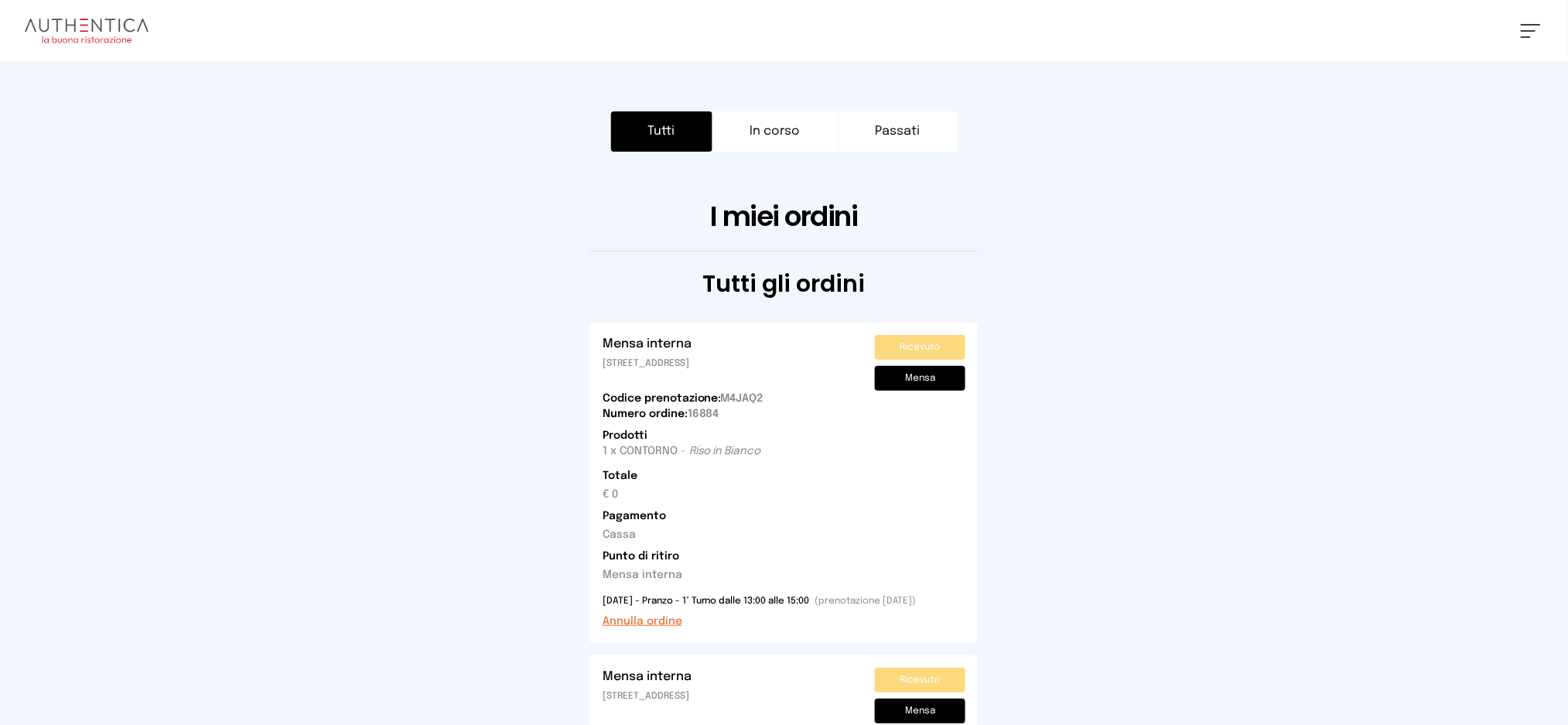
click at [661, 620] on button "Annulla ordine" at bounding box center [643, 621] width 80 height 15
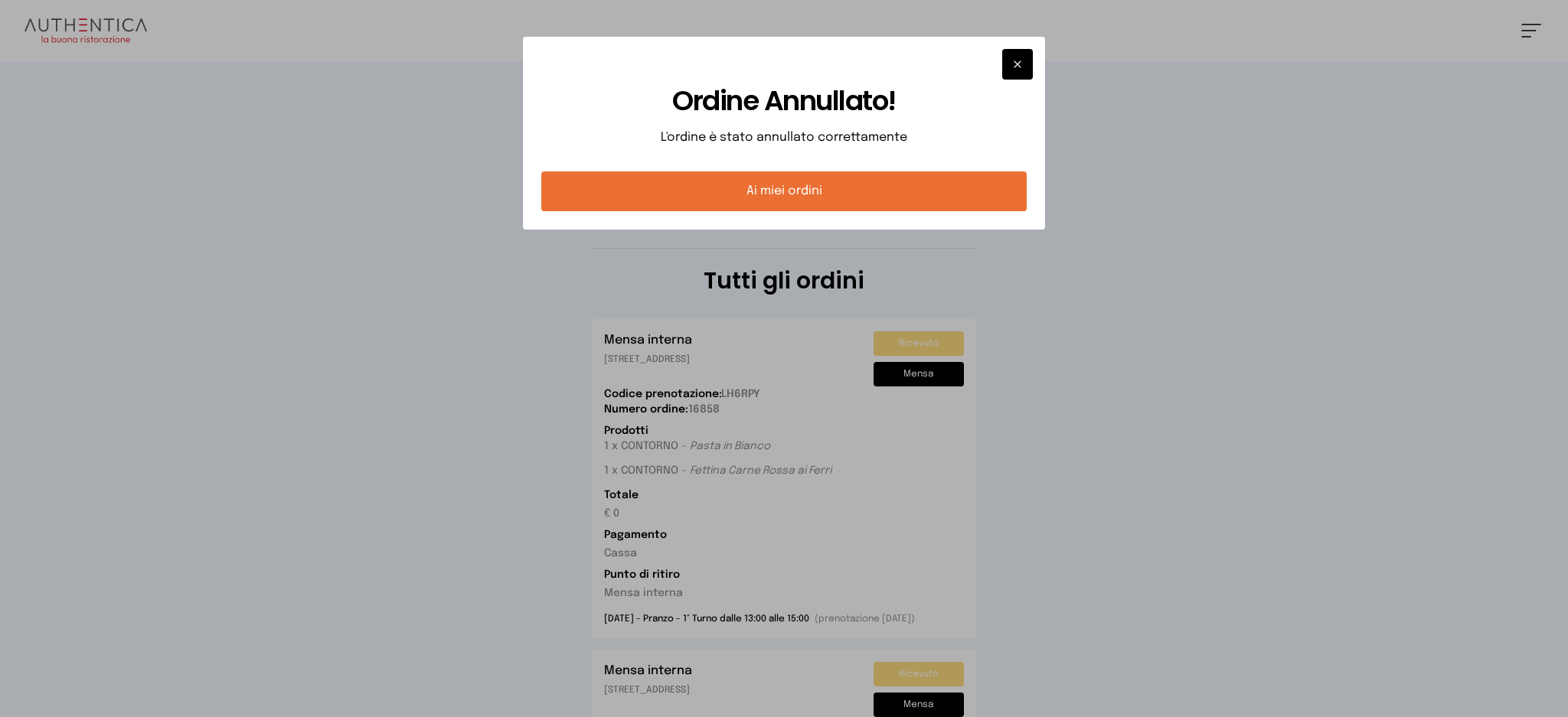
click at [922, 174] on button "Ai miei ordini" at bounding box center [784, 191] width 486 height 40
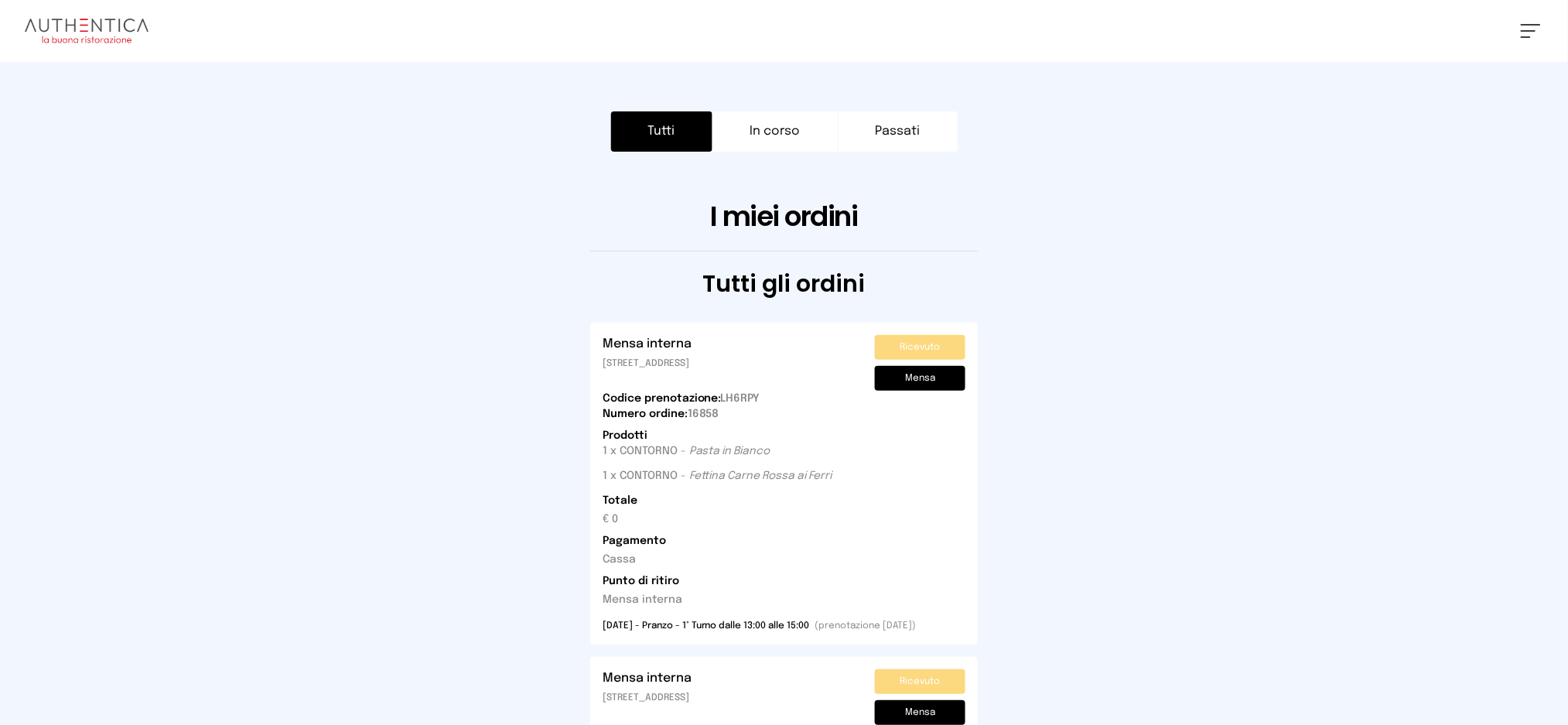
click at [803, 133] on button "In corso" at bounding box center [775, 132] width 126 height 40
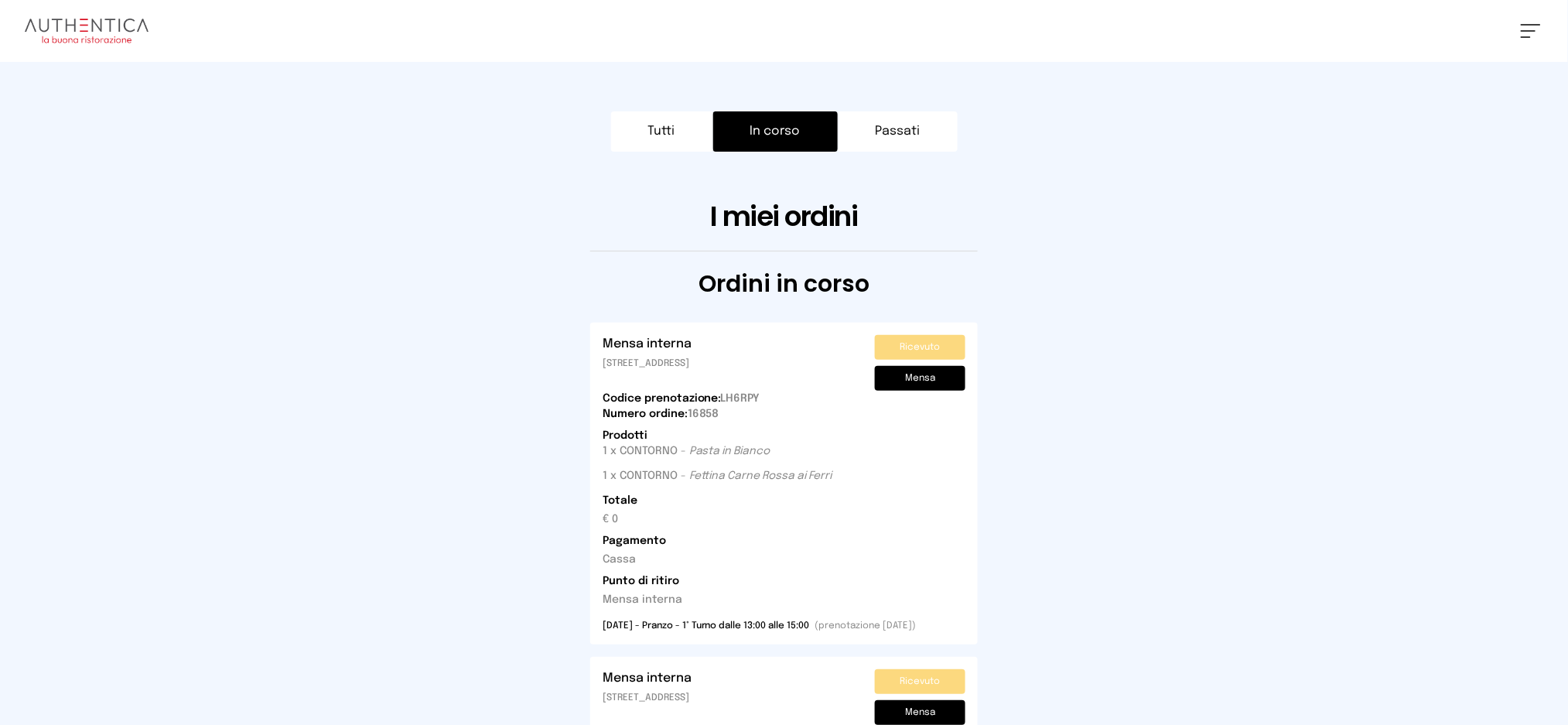
click at [875, 112] on button "Passati" at bounding box center [898, 132] width 119 height 40
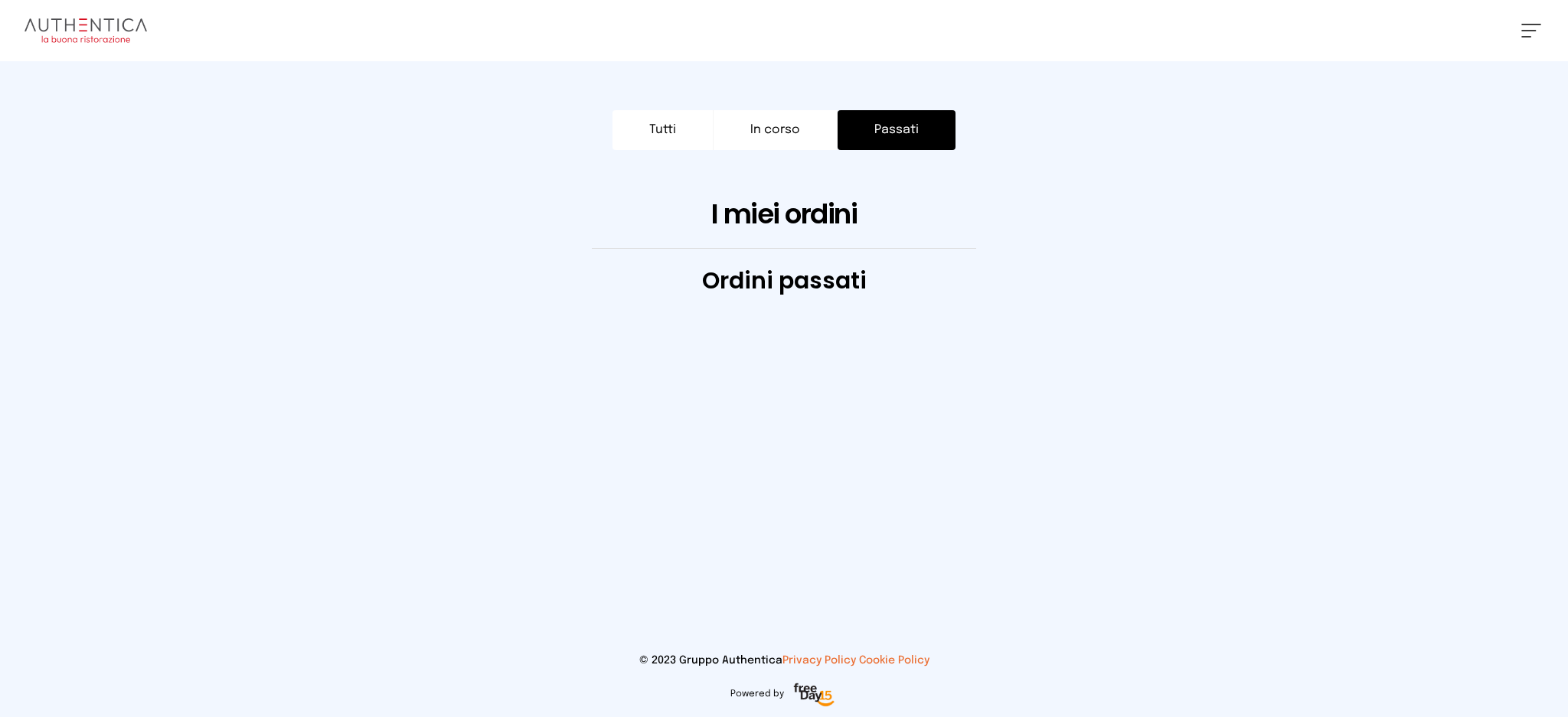
click at [696, 121] on button "Tutti" at bounding box center [663, 130] width 101 height 40
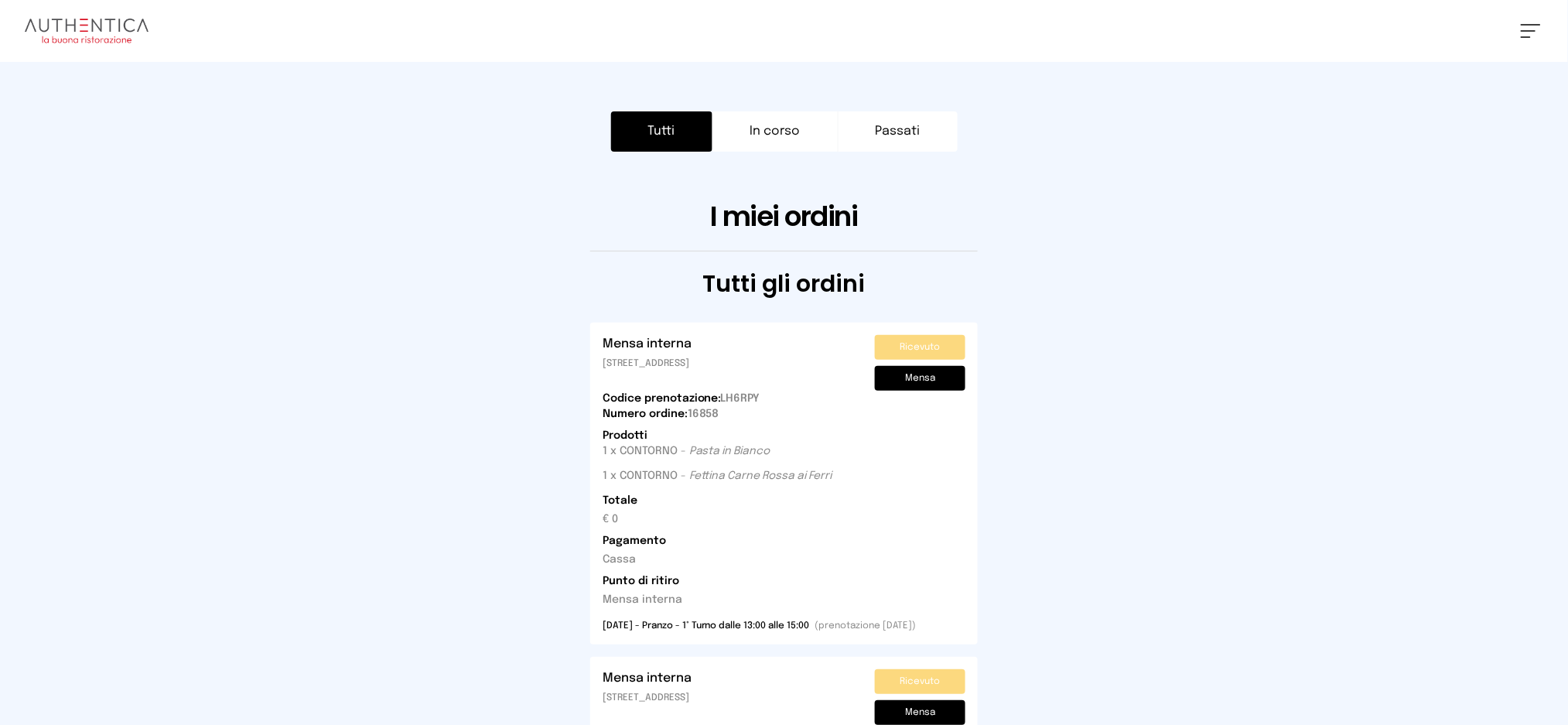
click at [1528, 21] on div "Luca Nucciarelli Impostazioni Wallet Home I miei ordini Nuova ricerca Elenco al…" at bounding box center [784, 31] width 1568 height 62
click at [1518, 35] on div "Luca Nucciarelli Impostazioni Wallet Home I miei ordini Nuova ricerca Elenco al…" at bounding box center [784, 31] width 1568 height 62
click at [1526, 30] on span at bounding box center [1529, 31] width 15 height 2
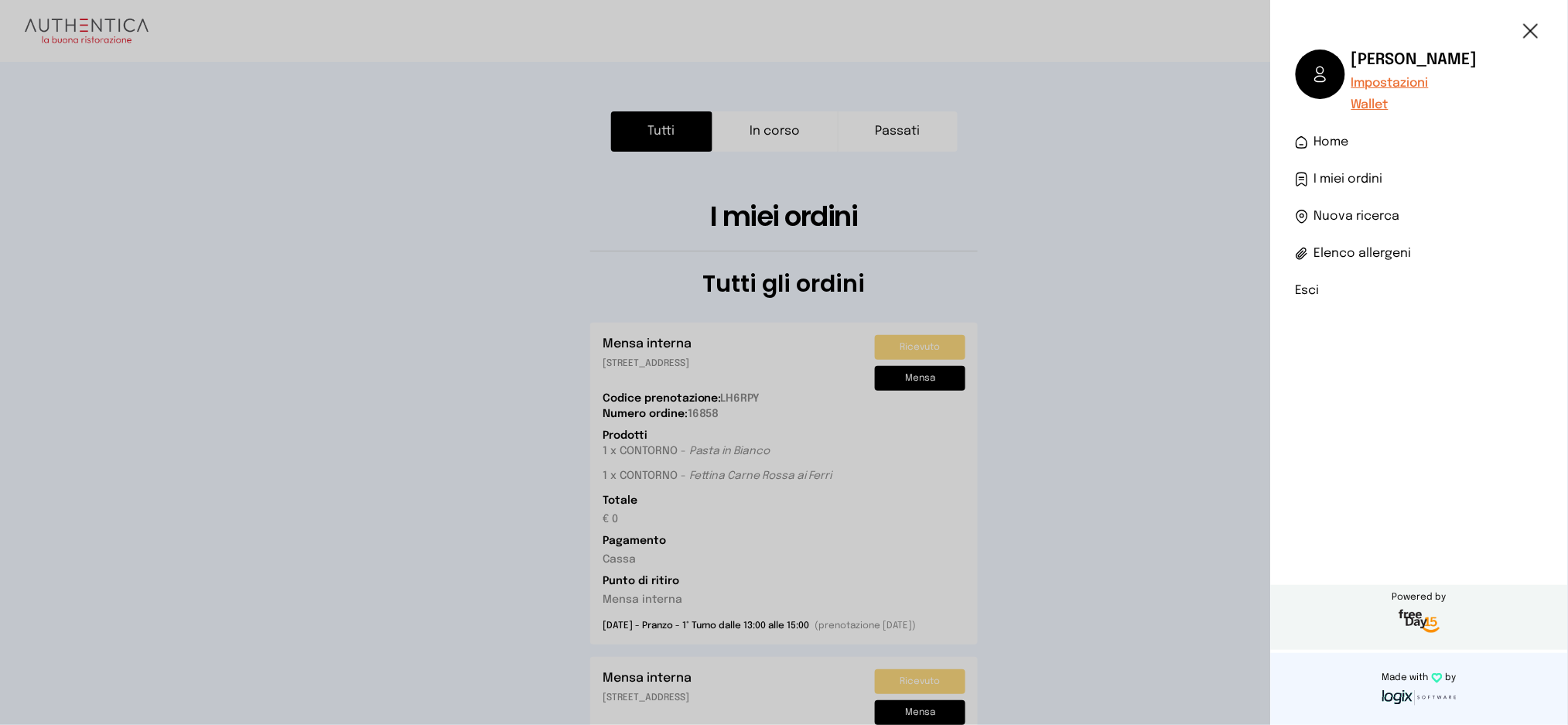
click at [1340, 174] on span "I miei ordini" at bounding box center [1349, 179] width 69 height 18
click at [1342, 136] on span "Home" at bounding box center [1332, 142] width 35 height 18
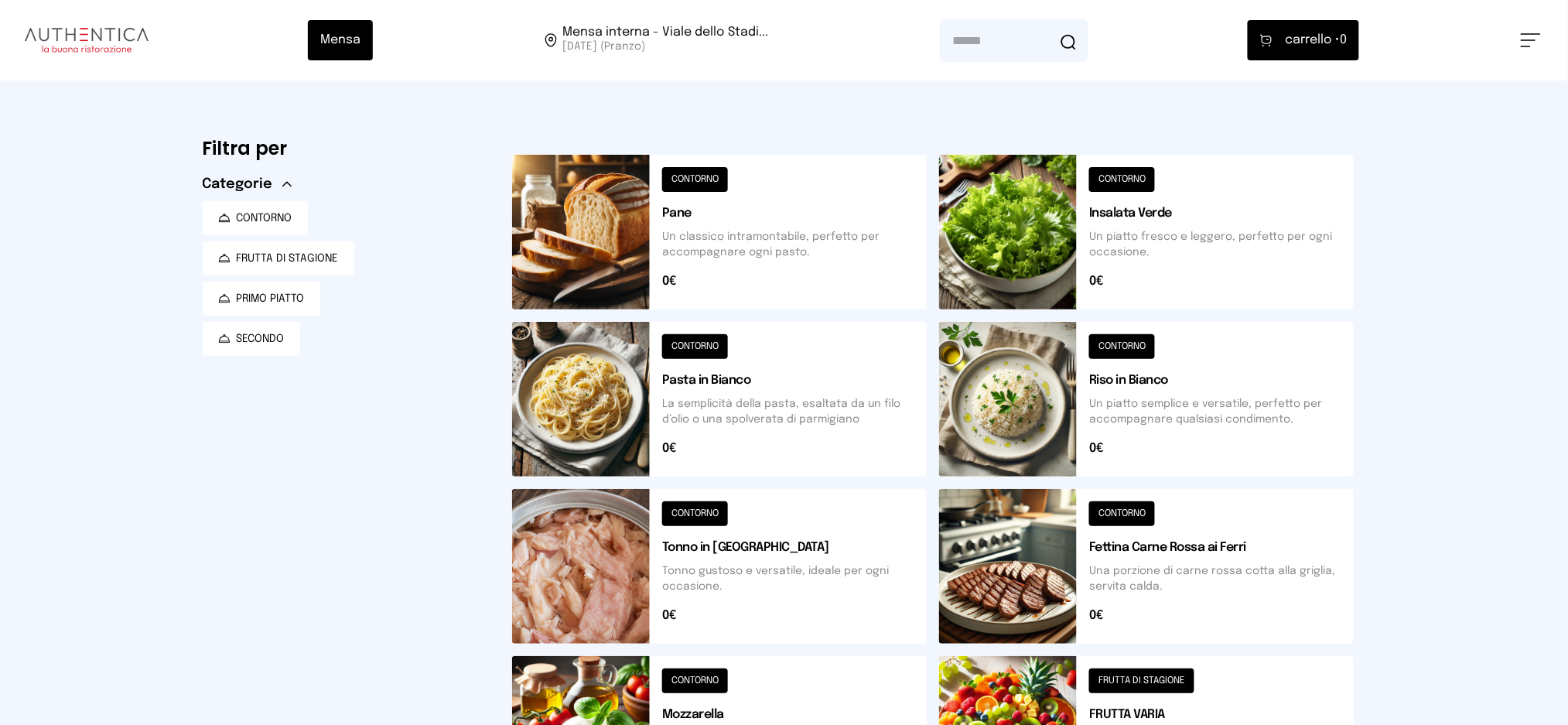
click at [1170, 419] on button at bounding box center [1146, 399] width 415 height 154
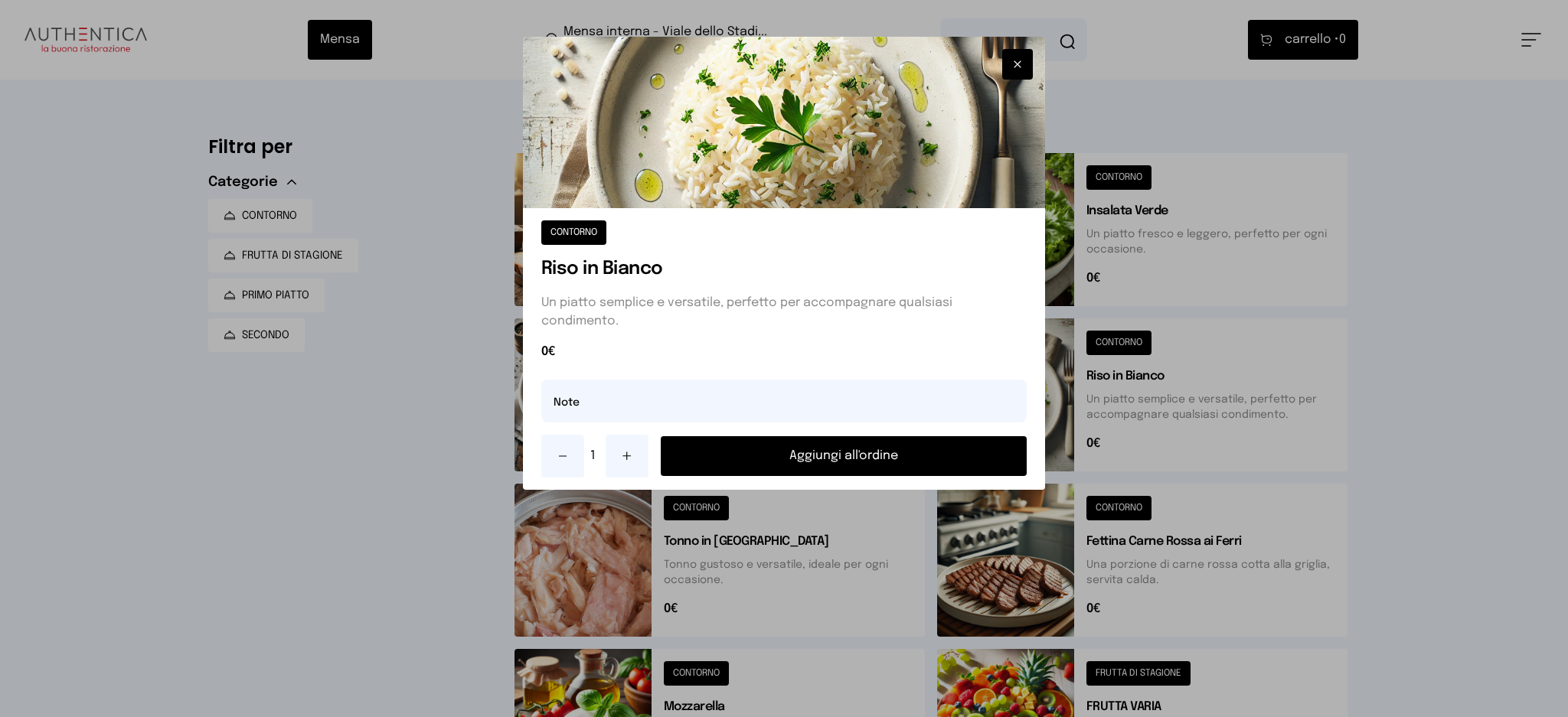
click at [889, 460] on button "Aggiungi all'ordine" at bounding box center [844, 456] width 367 height 40
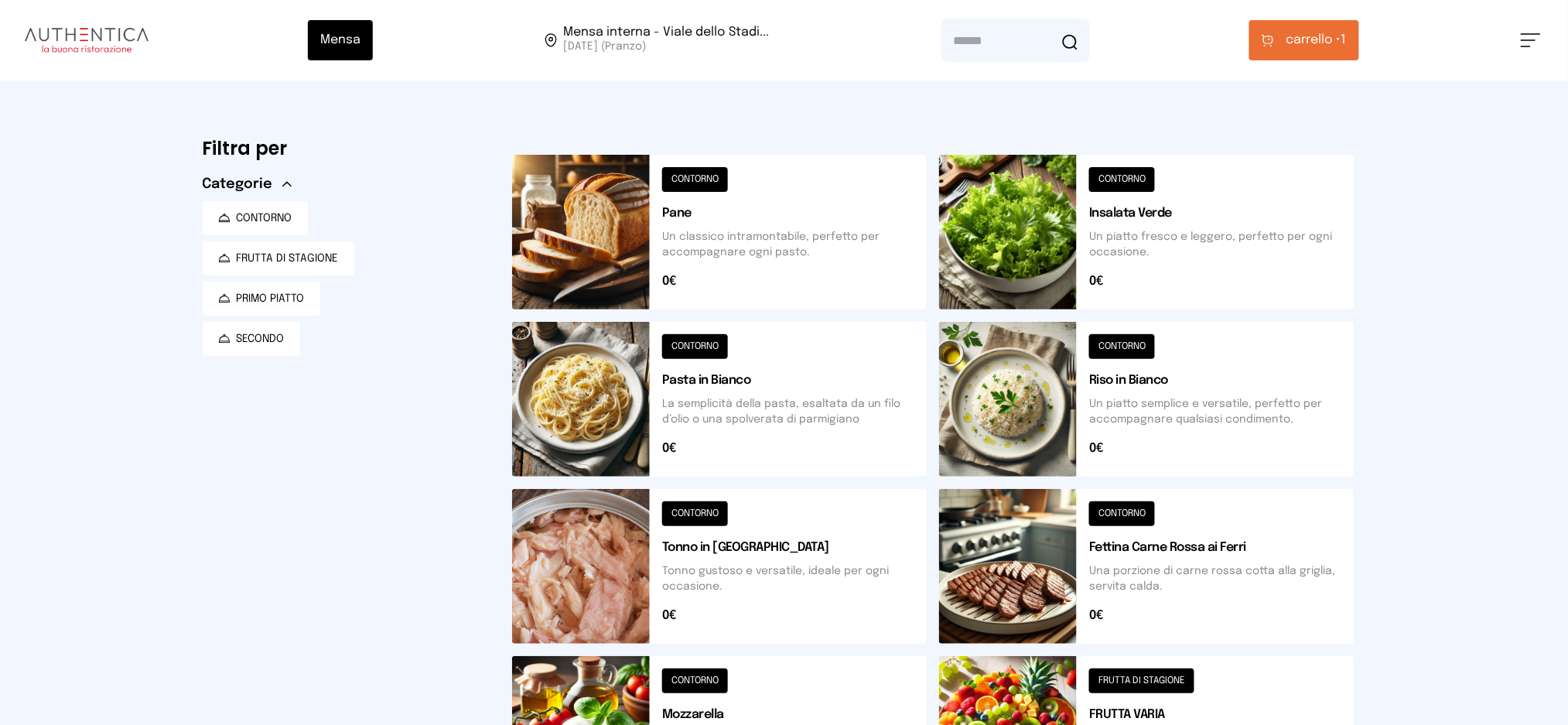
scroll to position [515, 0]
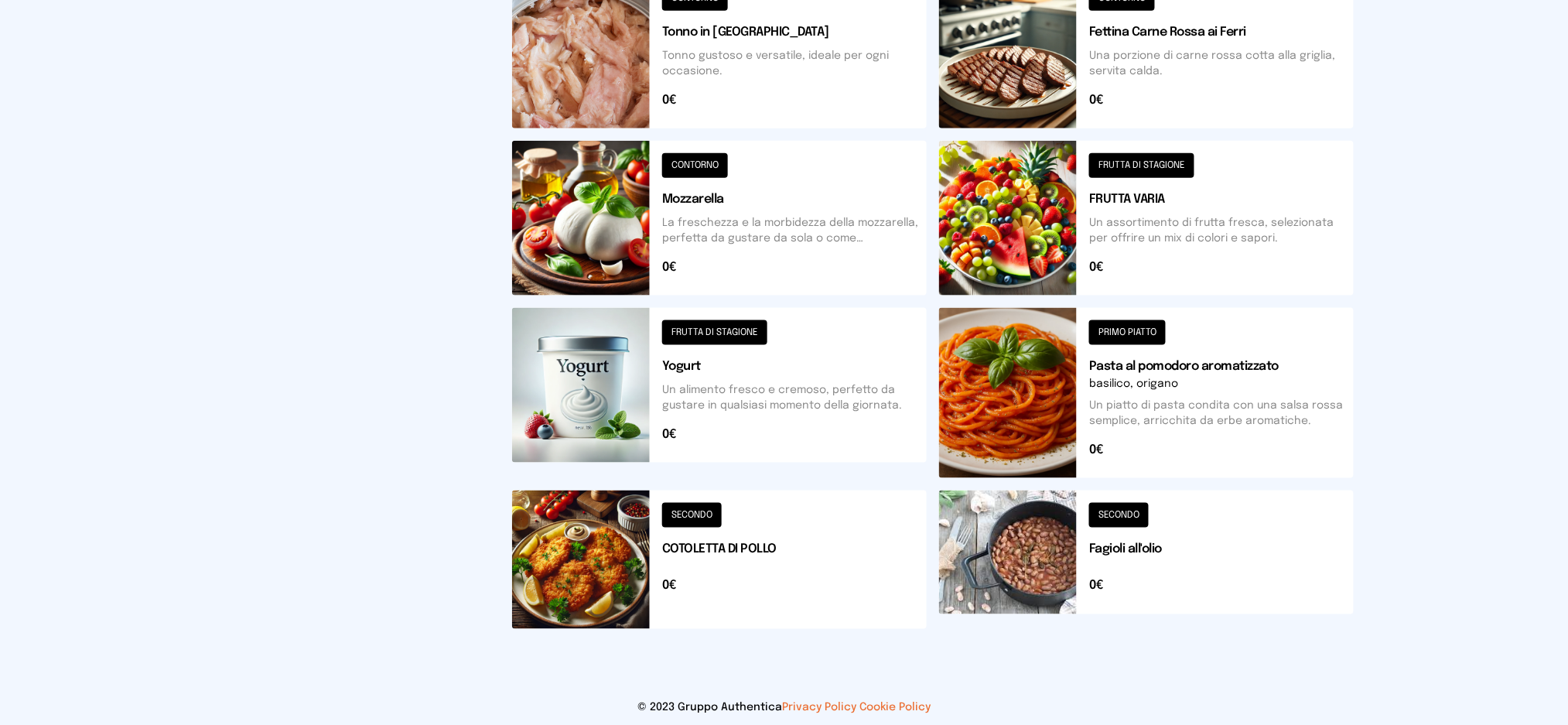
click at [780, 539] on button at bounding box center [719, 560] width 415 height 138
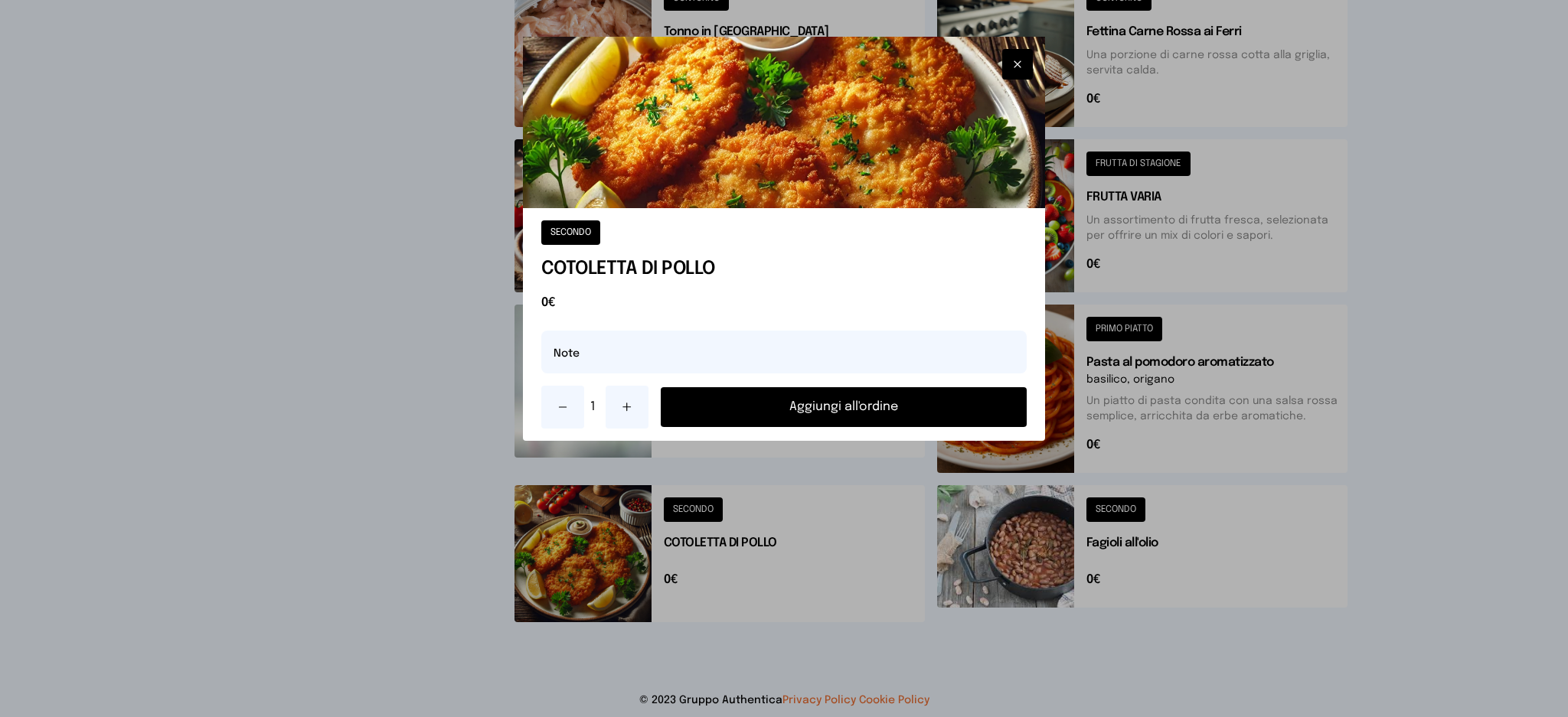
click at [834, 398] on button "Aggiungi all'ordine" at bounding box center [844, 407] width 367 height 40
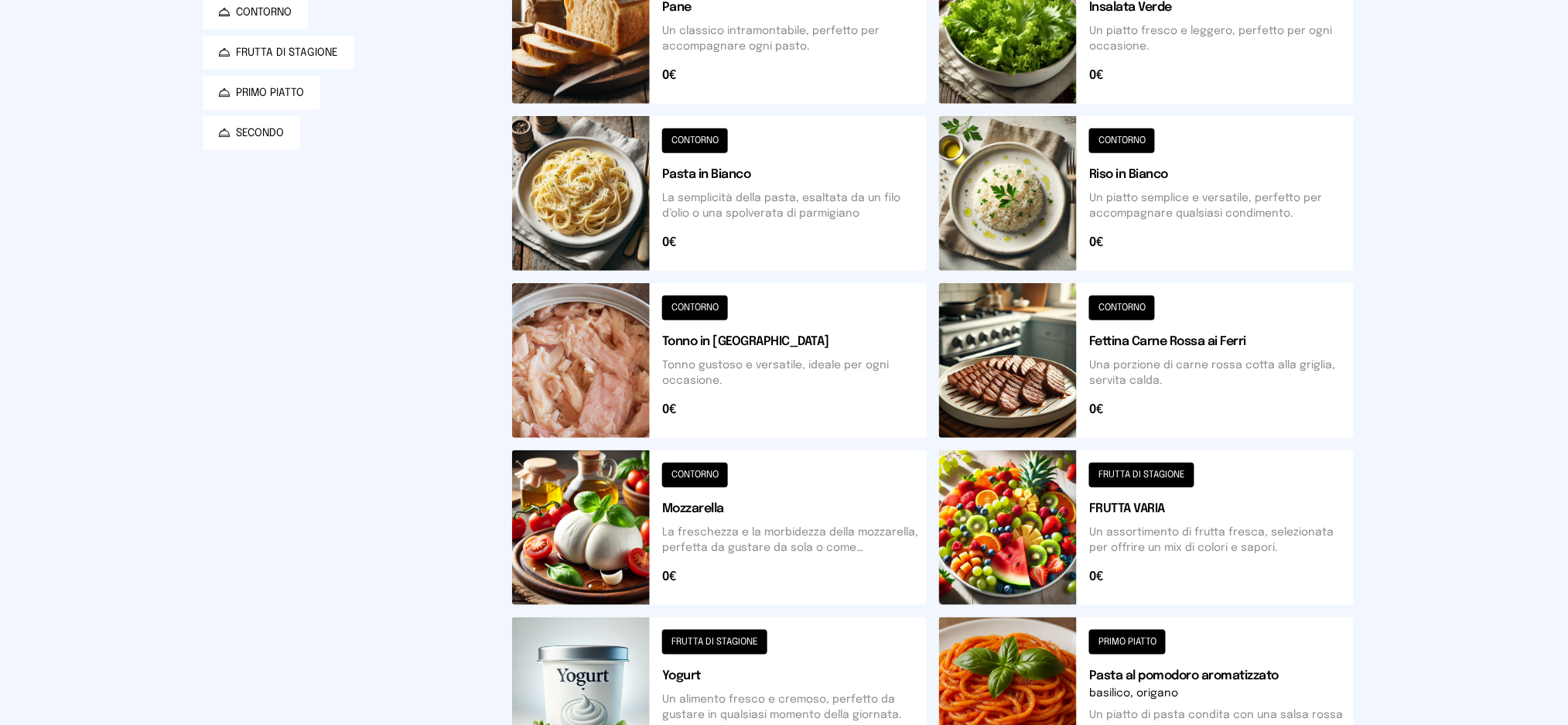
scroll to position [0, 0]
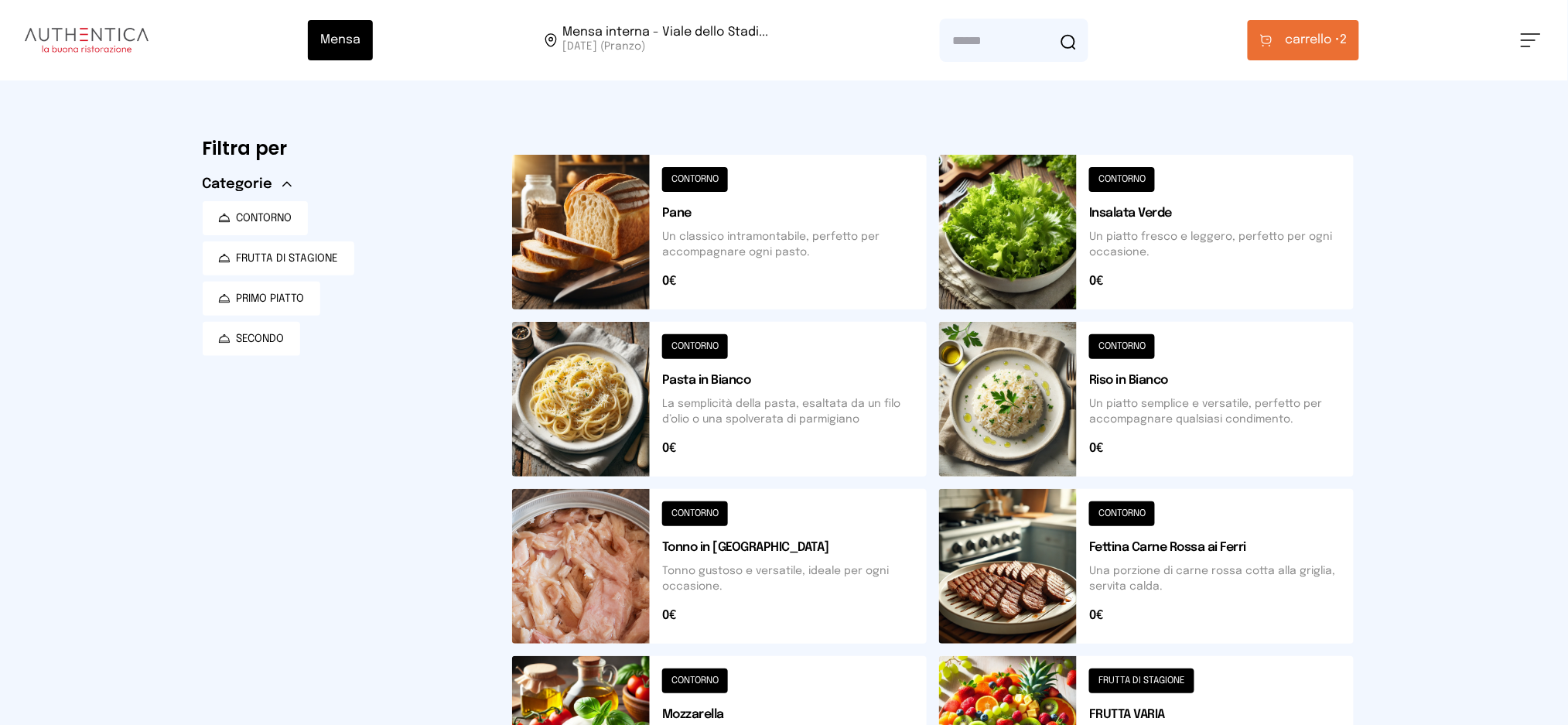
click at [1314, 50] on button "carrello • 2" at bounding box center [1304, 40] width 112 height 40
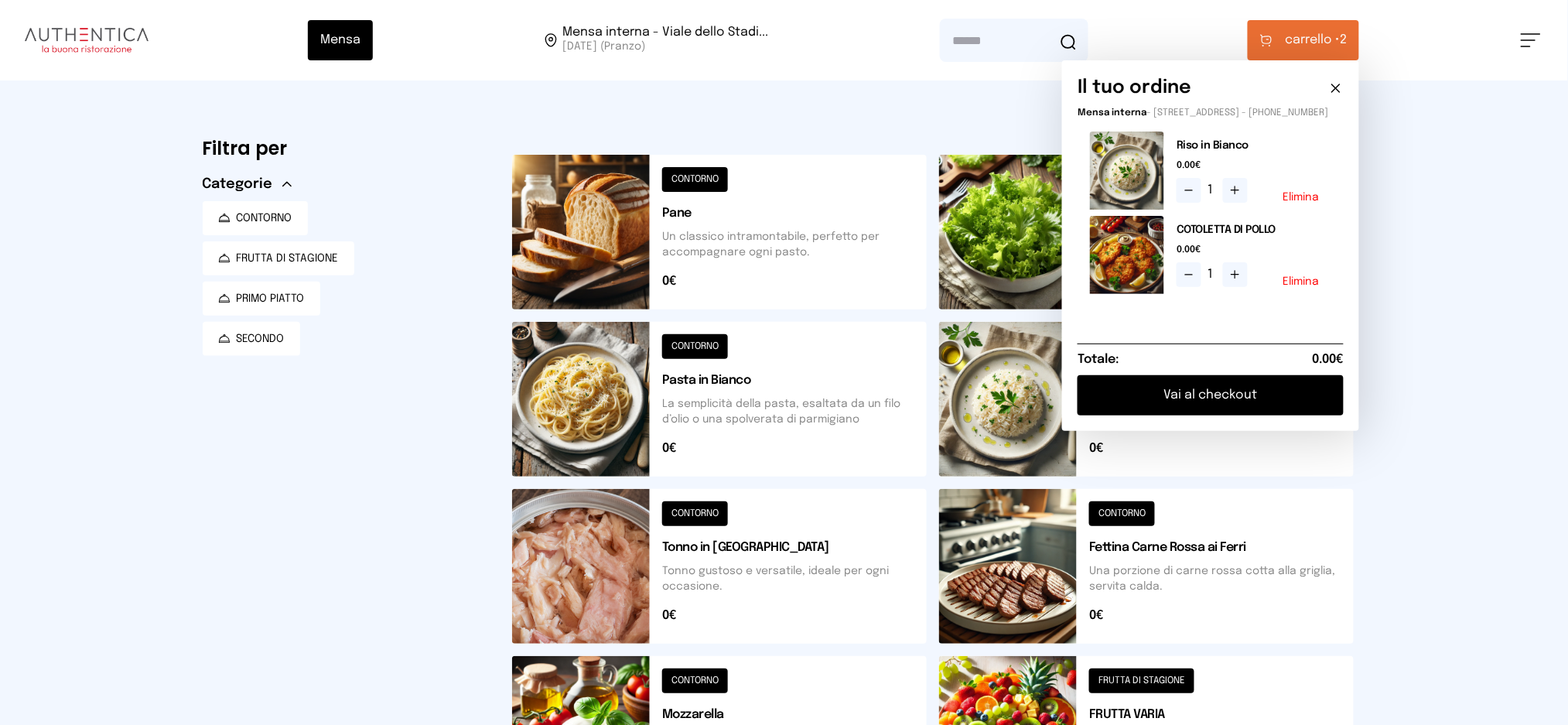
click at [1243, 415] on button "Vai al checkout" at bounding box center [1210, 395] width 266 height 40
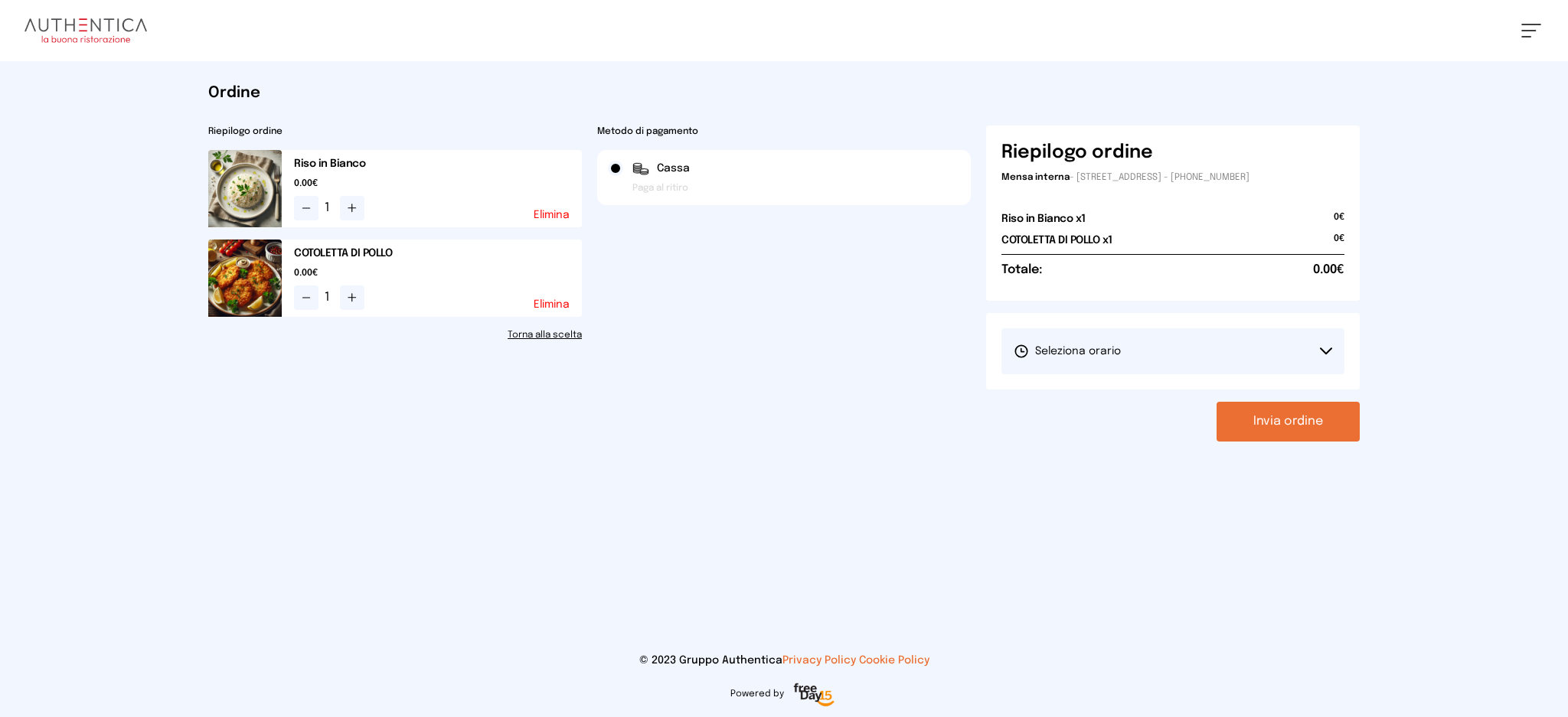
click at [1211, 354] on button "Seleziona orario" at bounding box center [1173, 350] width 343 height 46
click at [1145, 403] on li "1° Turno (13:00 - 15:00)" at bounding box center [1173, 394] width 343 height 40
click at [1295, 425] on button "Invia ordine" at bounding box center [1287, 421] width 143 height 40
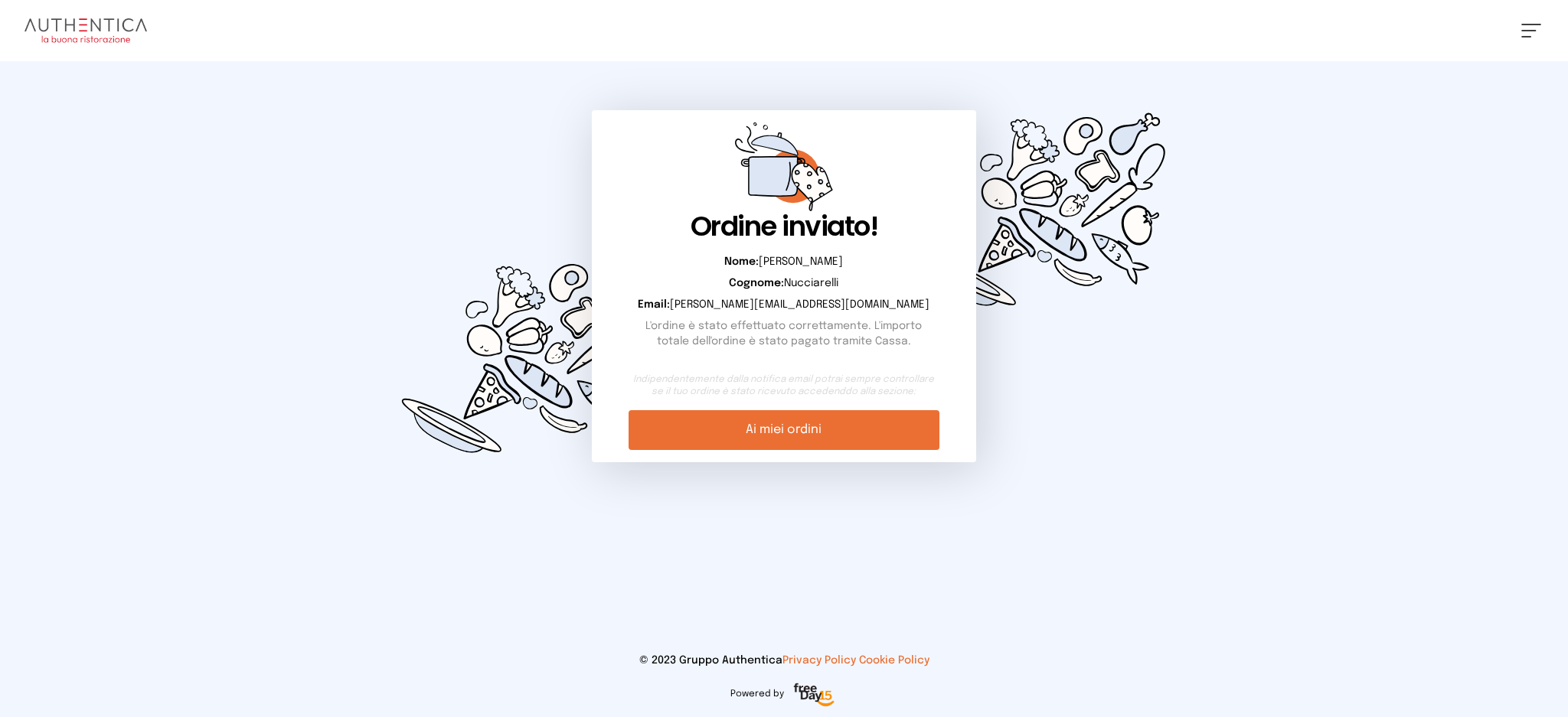
click at [807, 420] on link "Ai miei ordini" at bounding box center [783, 430] width 310 height 40
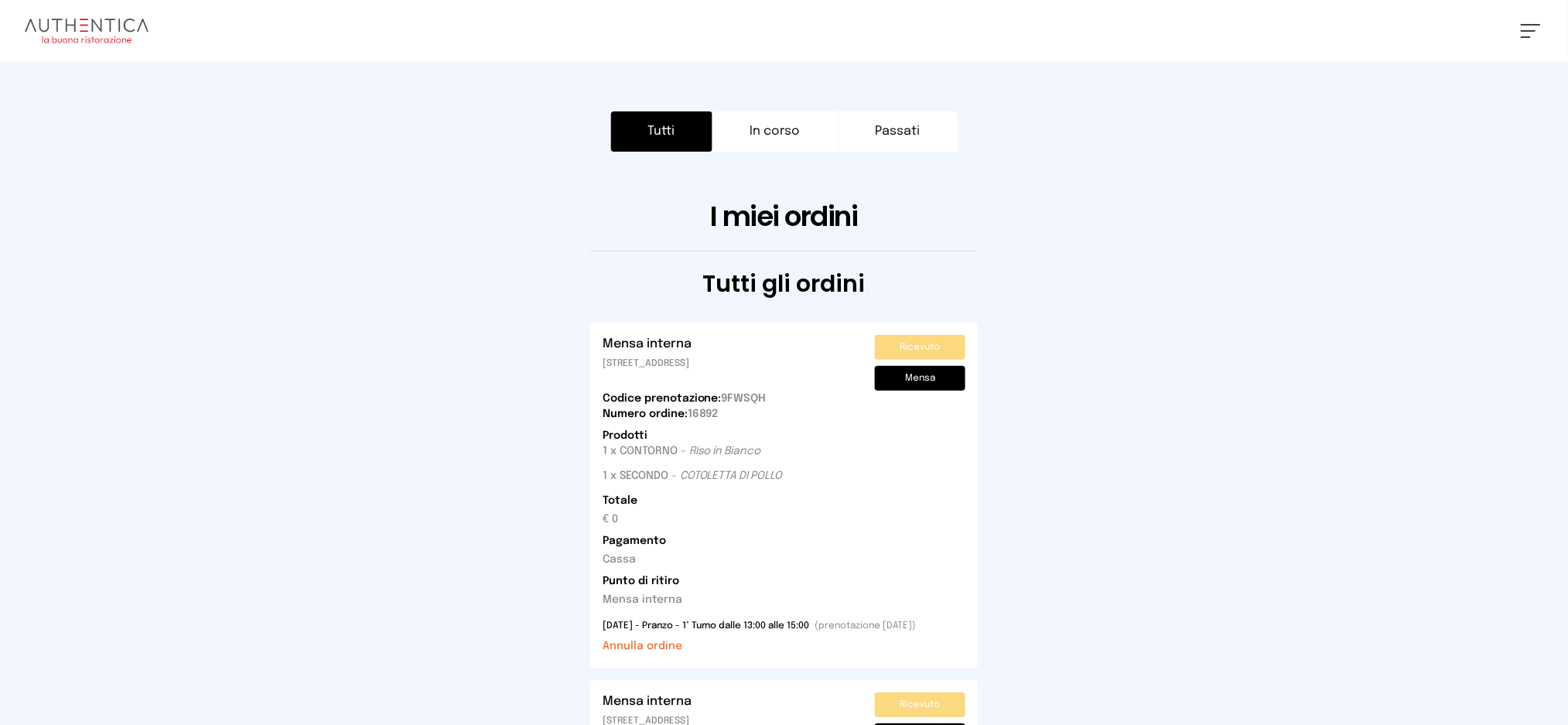
click at [1543, 35] on div "Luca Nucciarelli Impostazioni Wallet Home I miei ordini Nuova ricerca Elenco al…" at bounding box center [784, 31] width 1568 height 62
click at [1511, 25] on div "Luca Nucciarelli Impostazioni Wallet Home I miei ordini Nuova ricerca Elenco al…" at bounding box center [784, 31] width 1568 height 62
click at [1525, 25] on button at bounding box center [1532, 30] width 20 height 14
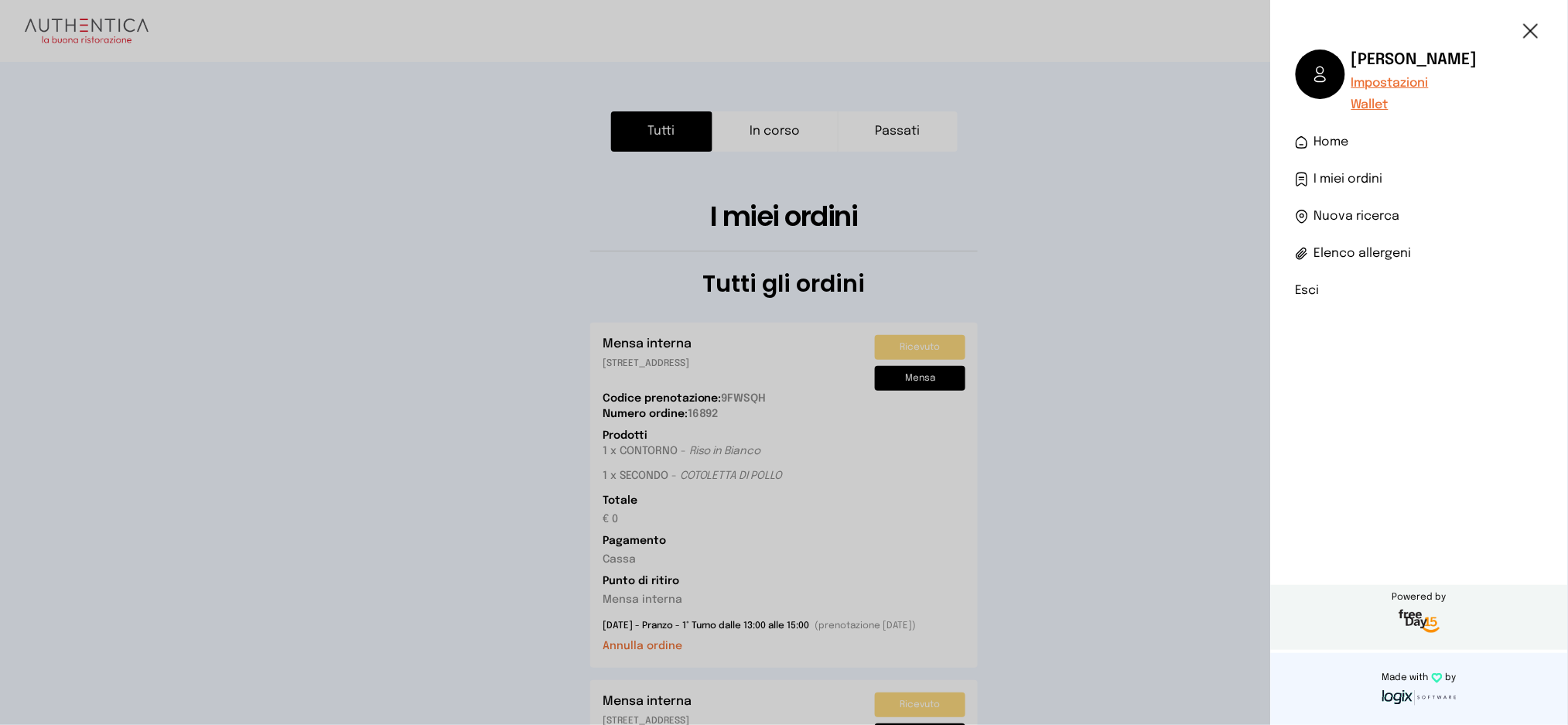
click at [1365, 185] on span "I miei ordini" at bounding box center [1349, 179] width 69 height 18
click at [1367, 181] on span "I miei ordini" at bounding box center [1349, 179] width 69 height 18
click at [1326, 62] on span at bounding box center [1321, 74] width 50 height 50
click at [1393, 81] on span "Impostazioni" at bounding box center [1414, 84] width 126 height 18
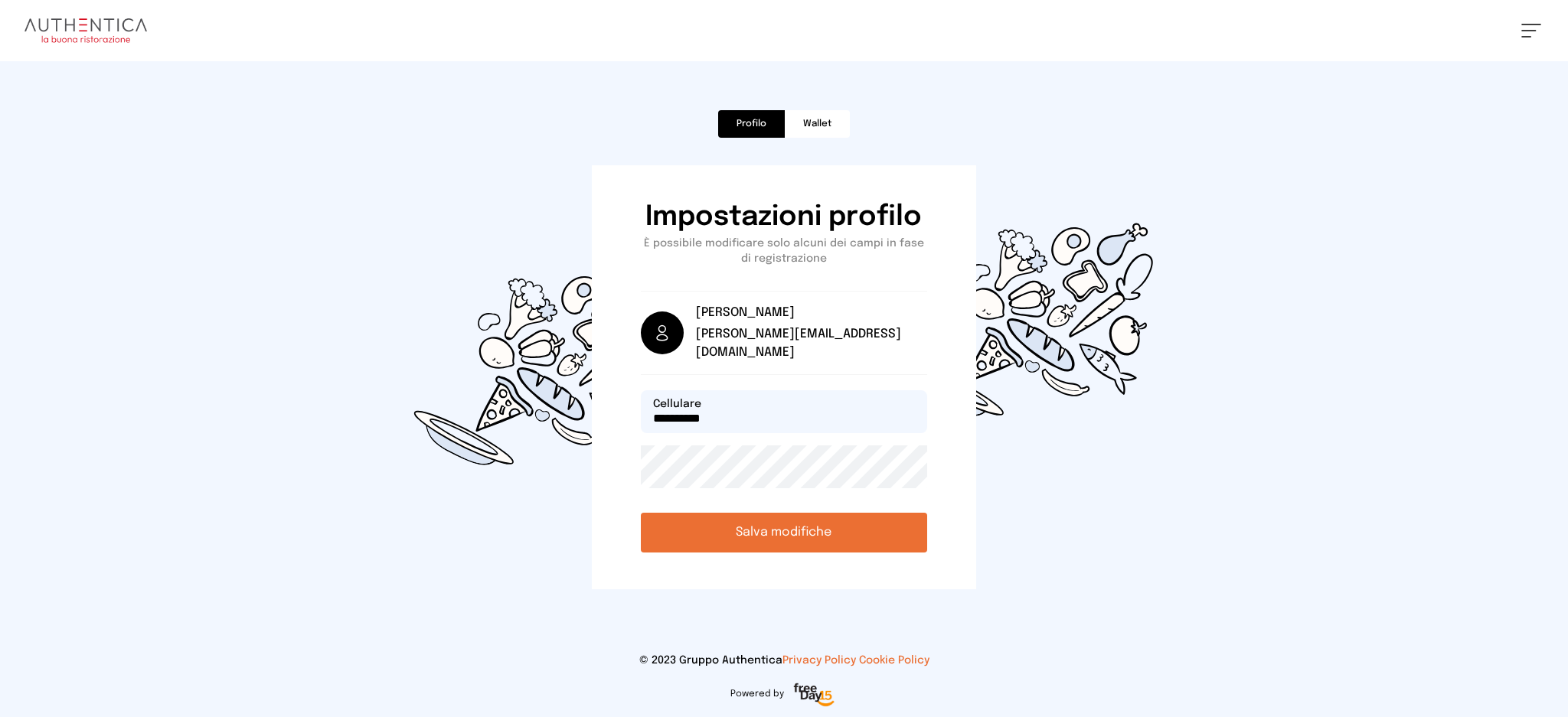
click at [1521, 31] on div "Luca Nucciarelli Impostazioni Wallet Home I miei ordini Nuova ricerca Elenco al…" at bounding box center [784, 31] width 1568 height 61
click at [1529, 18] on div "Luca Nucciarelli Impostazioni Wallet Home I miei ordini Nuova ricerca Elenco al…" at bounding box center [784, 31] width 1568 height 61
click at [1529, 33] on button at bounding box center [1531, 30] width 20 height 13
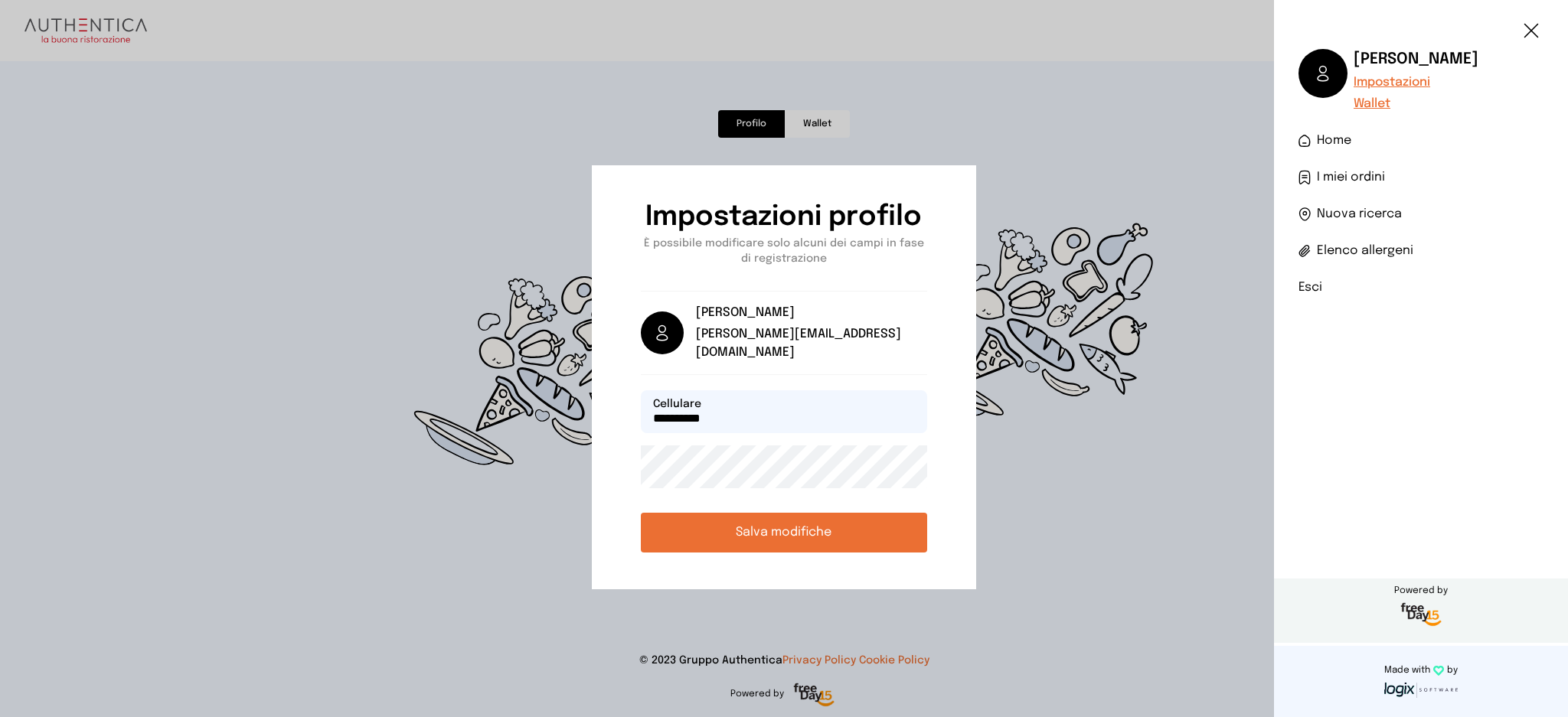
click at [1346, 174] on span "I miei ordini" at bounding box center [1351, 177] width 68 height 18
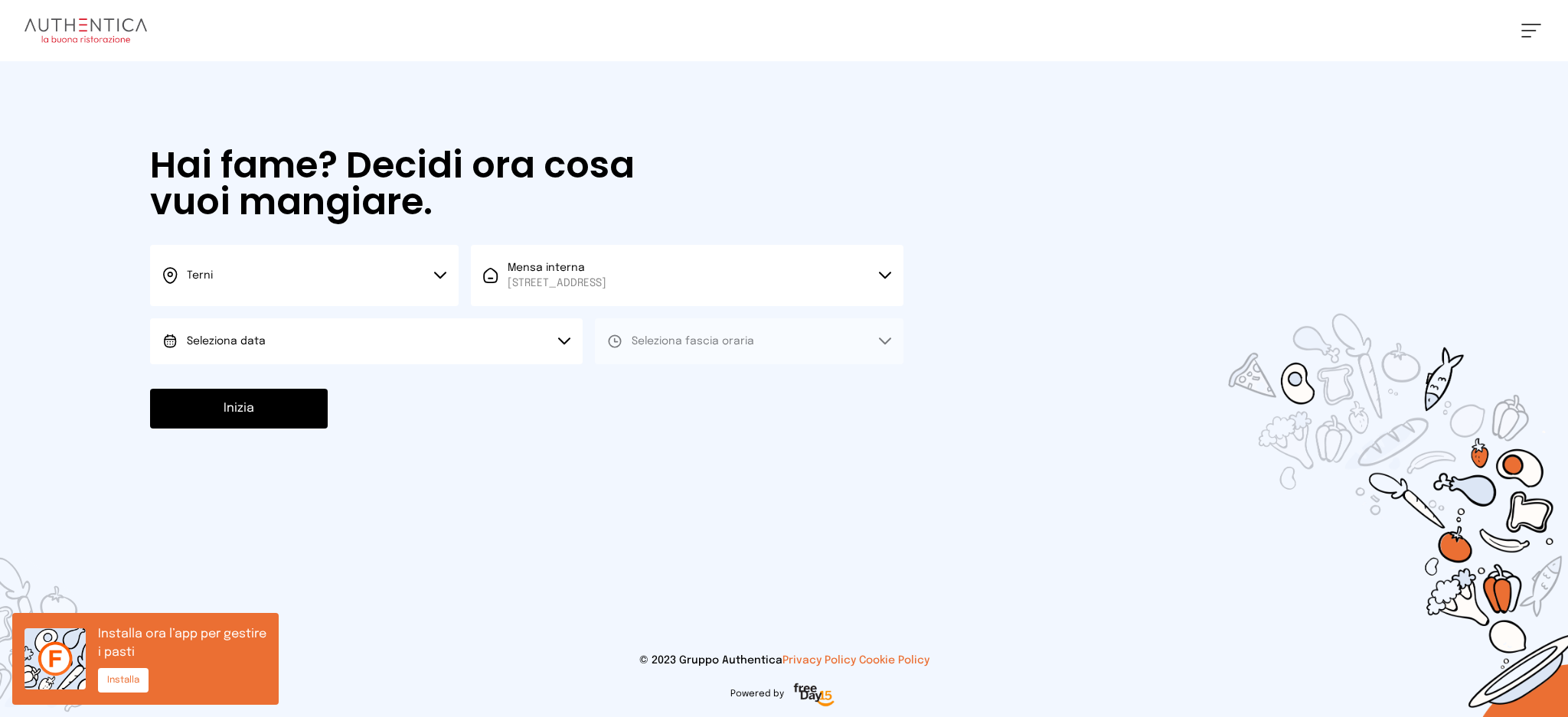
click at [401, 341] on button "Seleziona data" at bounding box center [366, 341] width 432 height 46
click at [418, 385] on li "[DATE], [DATE]" at bounding box center [366, 384] width 432 height 40
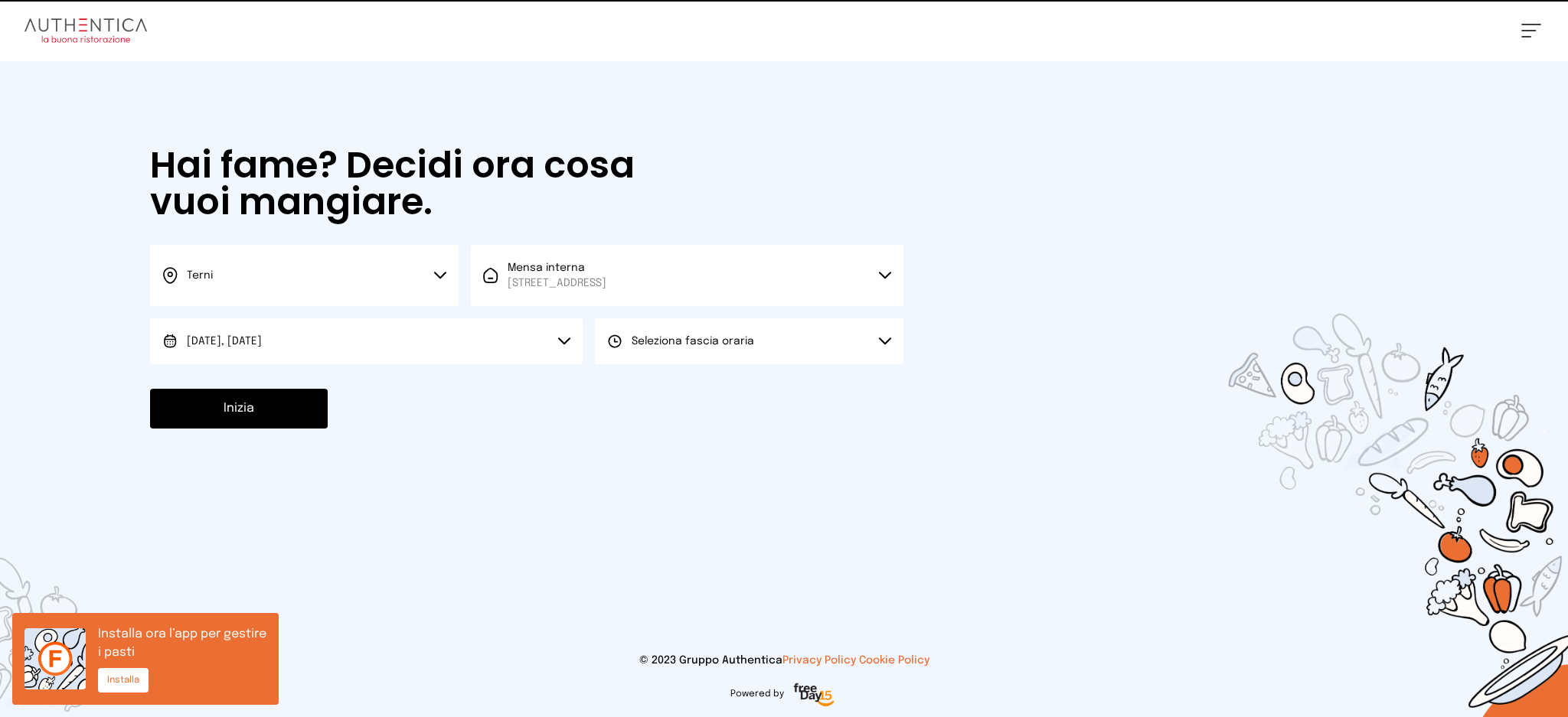
click at [727, 344] on span "Seleziona fascia oraria" at bounding box center [693, 341] width 122 height 11
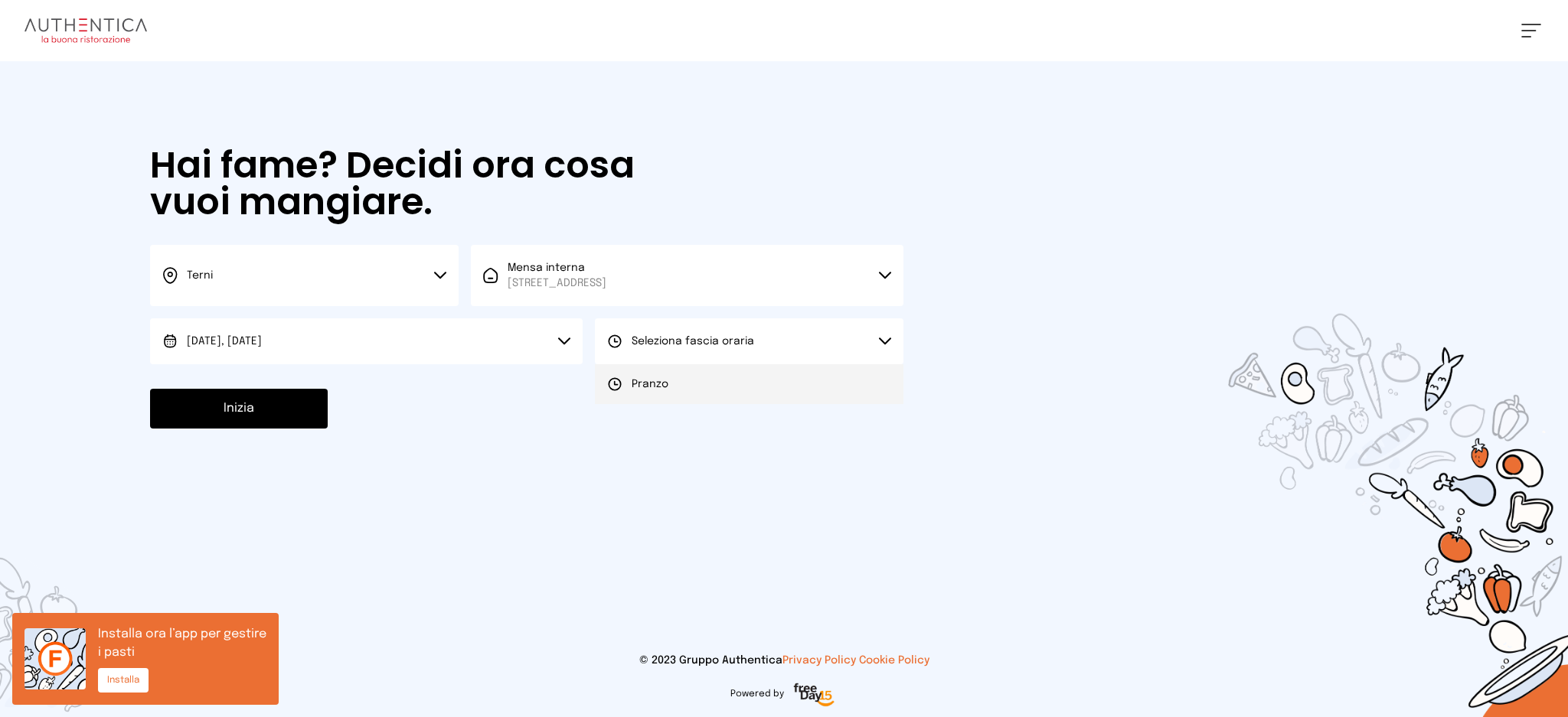
click at [714, 390] on li "Pranzo" at bounding box center [749, 384] width 308 height 40
click at [288, 415] on button "Inizia" at bounding box center [239, 409] width 178 height 40
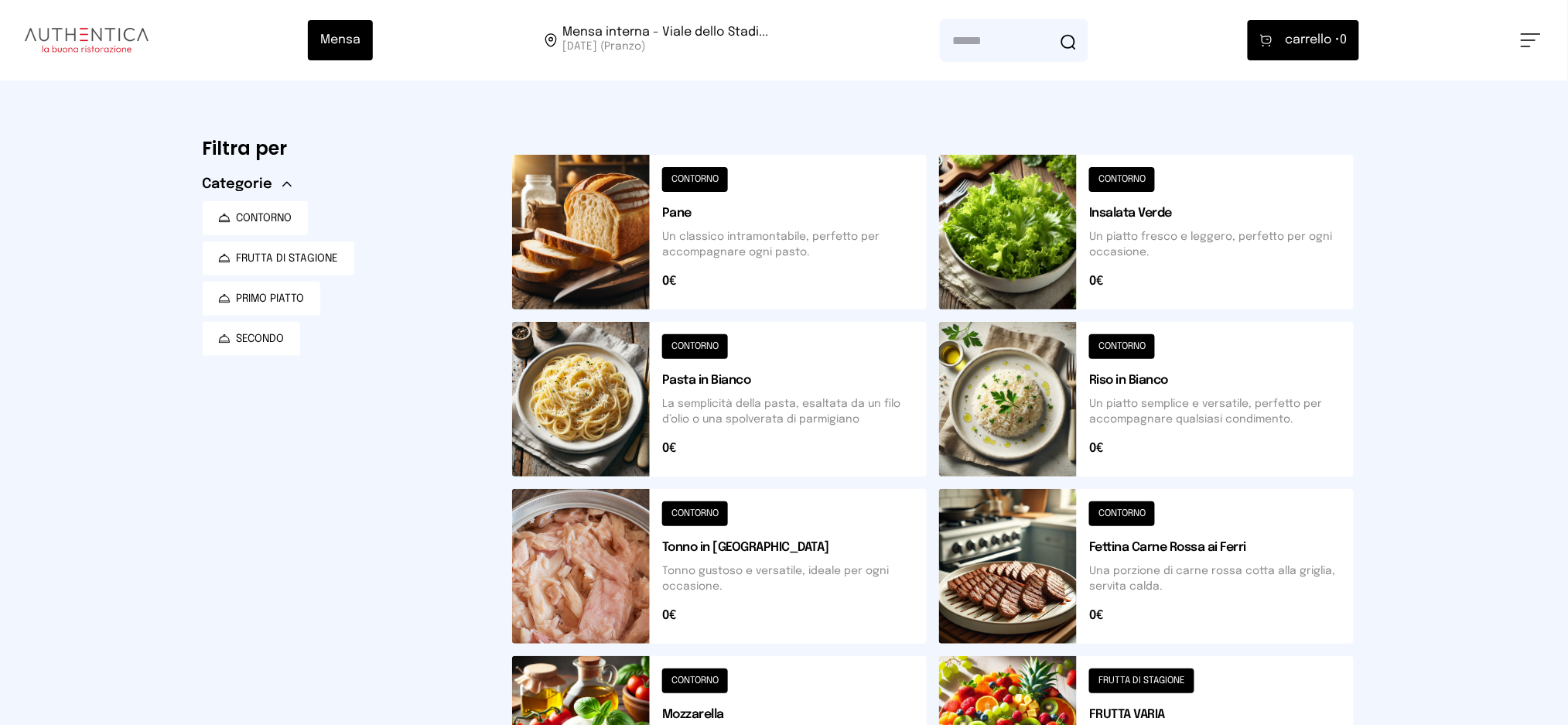
click at [1531, 40] on span at bounding box center [1529, 40] width 15 height 2
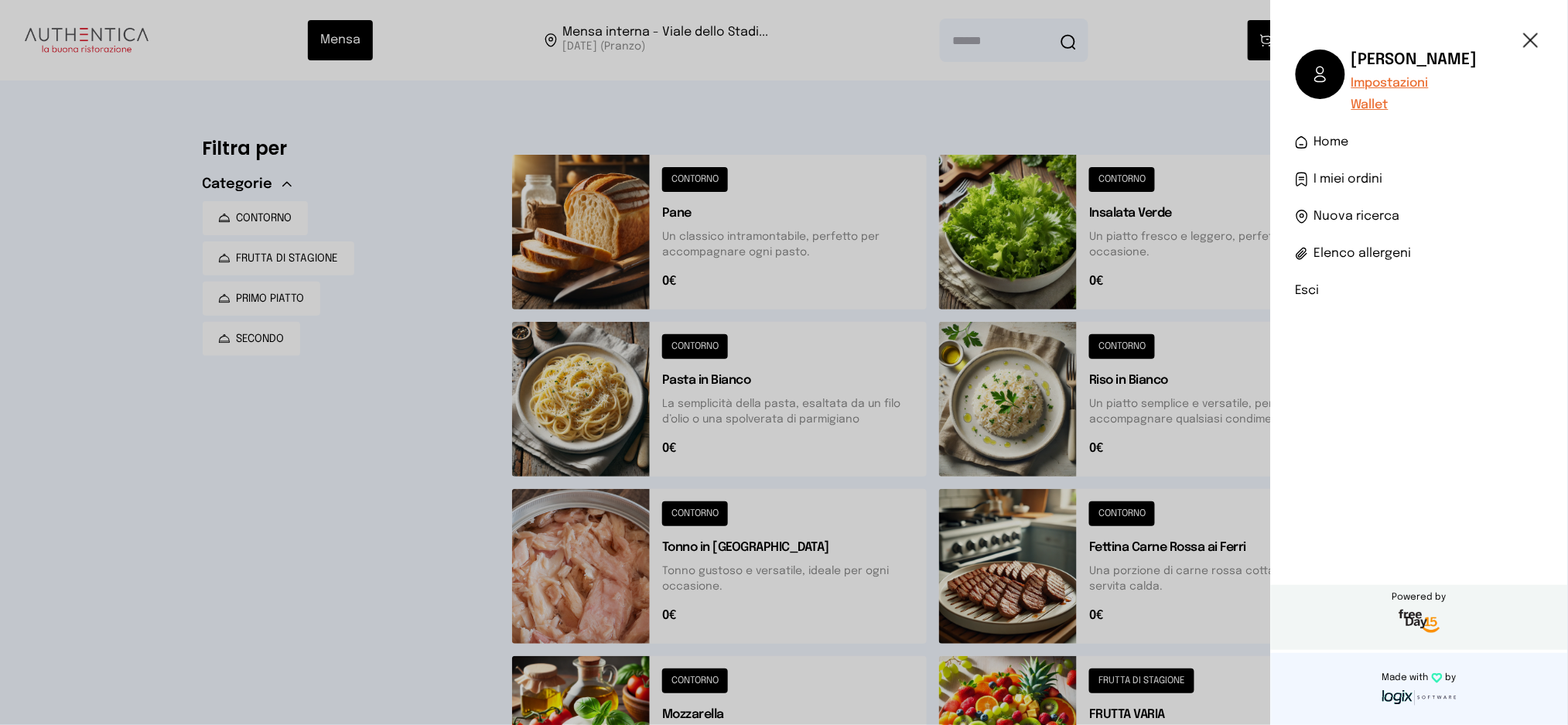
click at [1375, 176] on span "I miei ordini" at bounding box center [1349, 179] width 69 height 18
